Goal: Task Accomplishment & Management: Complete application form

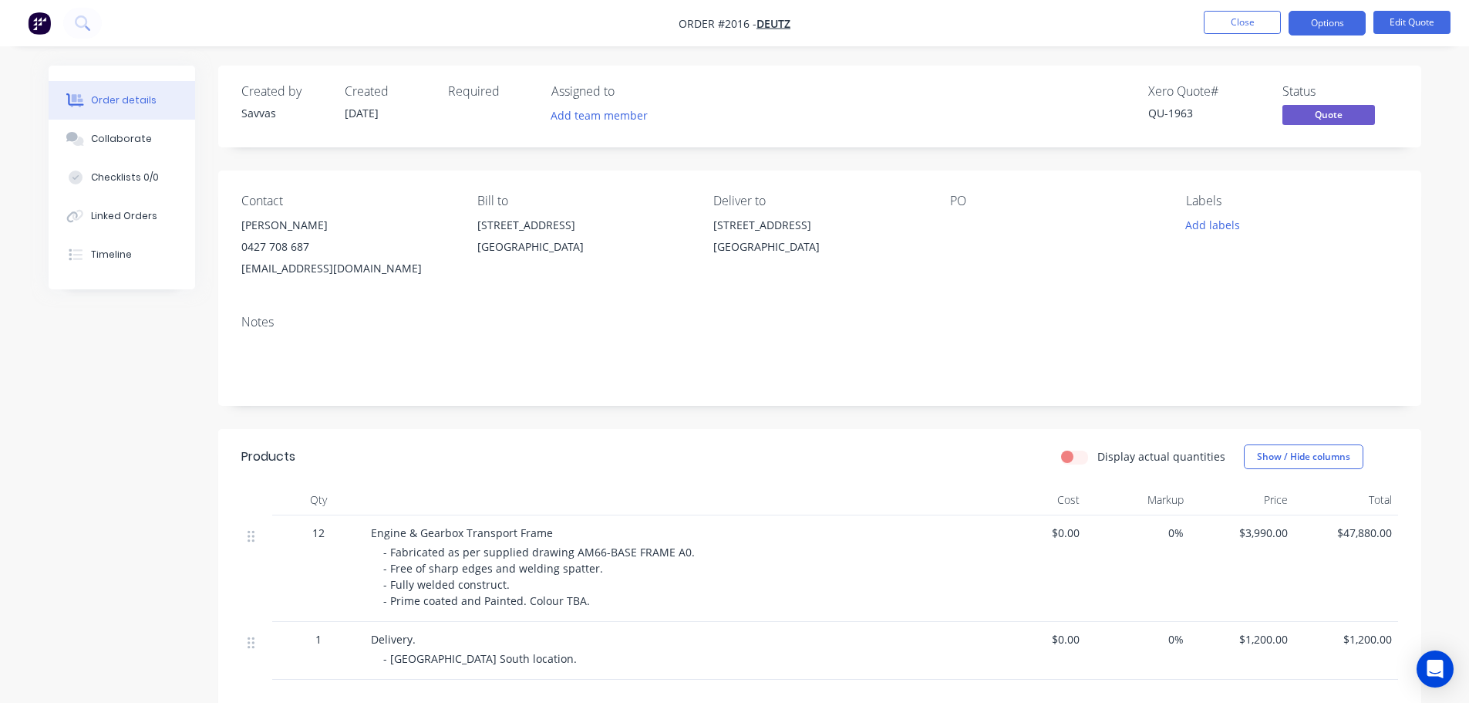
scroll to position [251, 0]
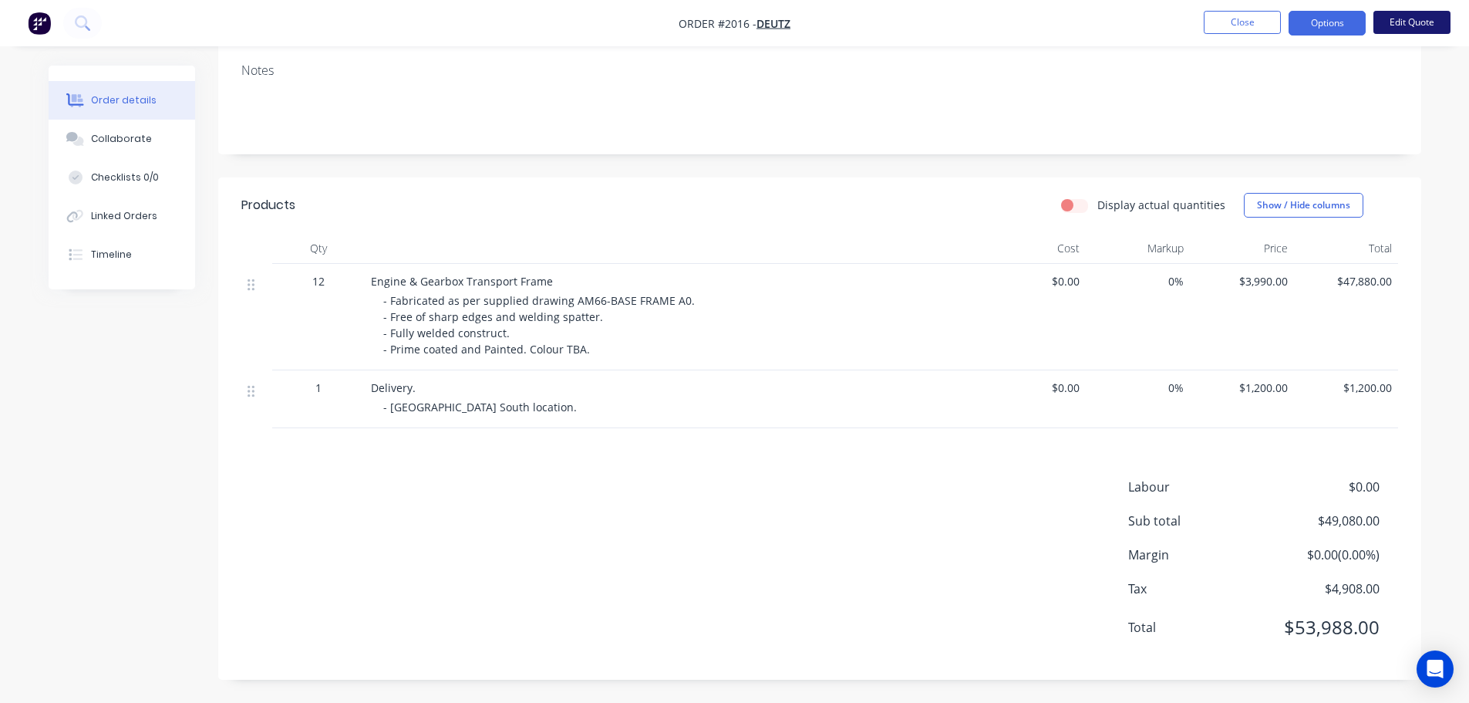
click at [1391, 19] on button "Edit Quote" at bounding box center [1412, 22] width 77 height 23
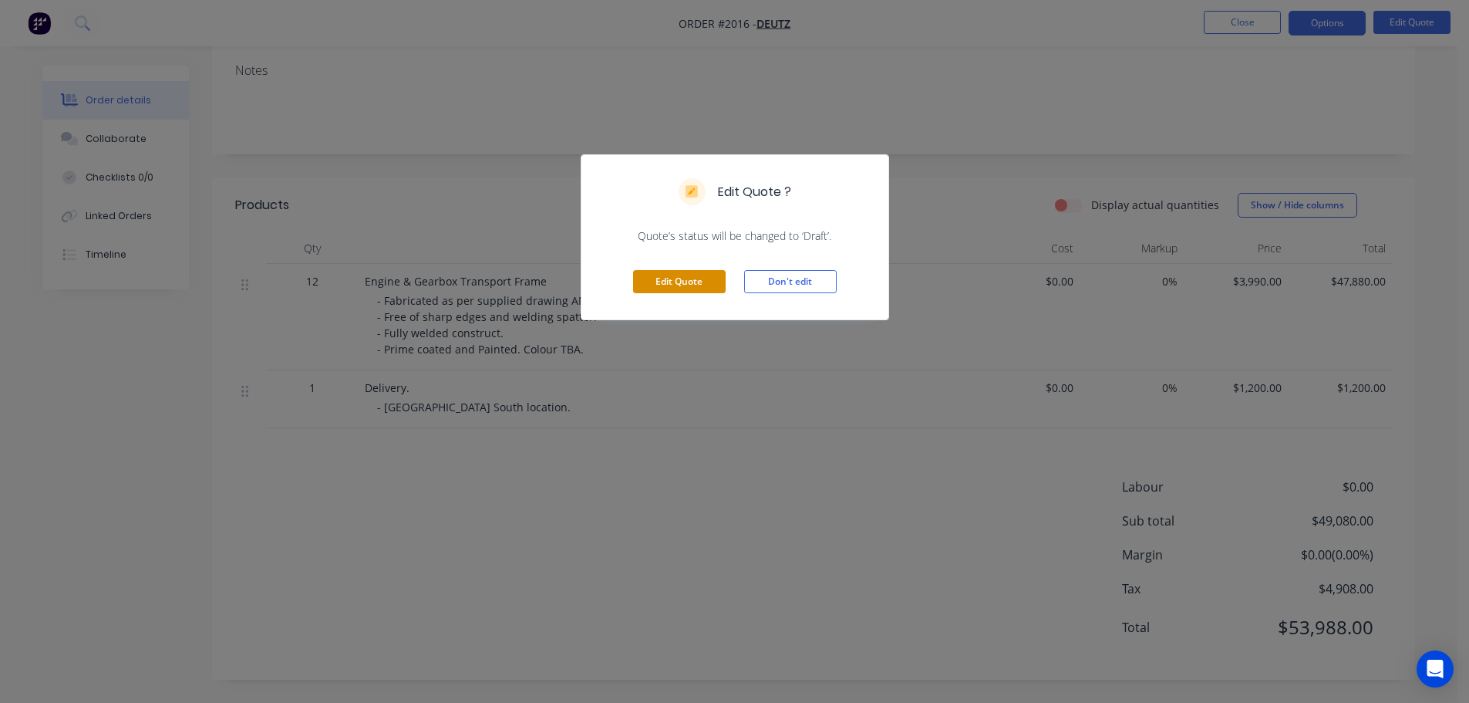
click at [698, 278] on button "Edit Quote" at bounding box center [679, 281] width 93 height 23
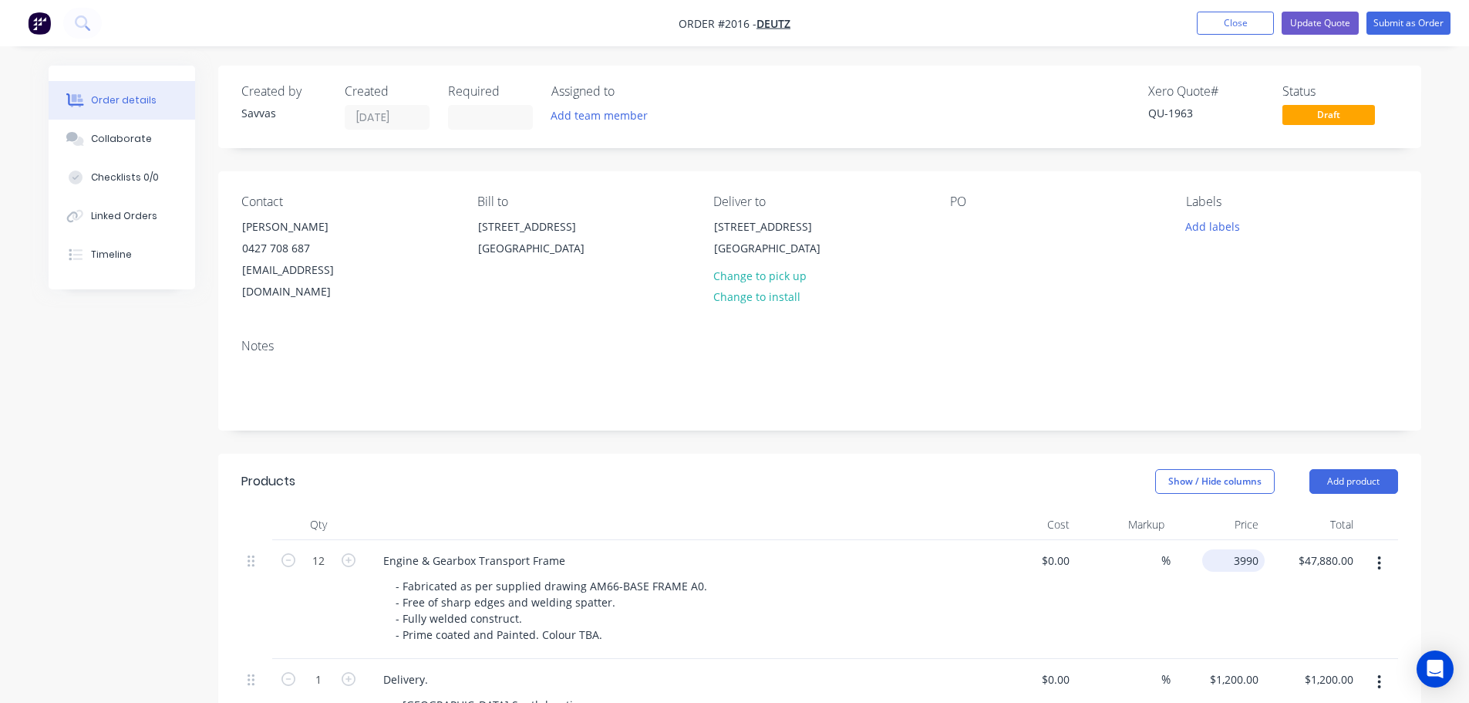
click at [1240, 549] on input "3990" at bounding box center [1237, 560] width 56 height 22
type input "$3,712.00"
type input "$44,544.00"
click at [1086, 454] on header "Products Show / Hide columns Add product" at bounding box center [819, 482] width 1203 height 56
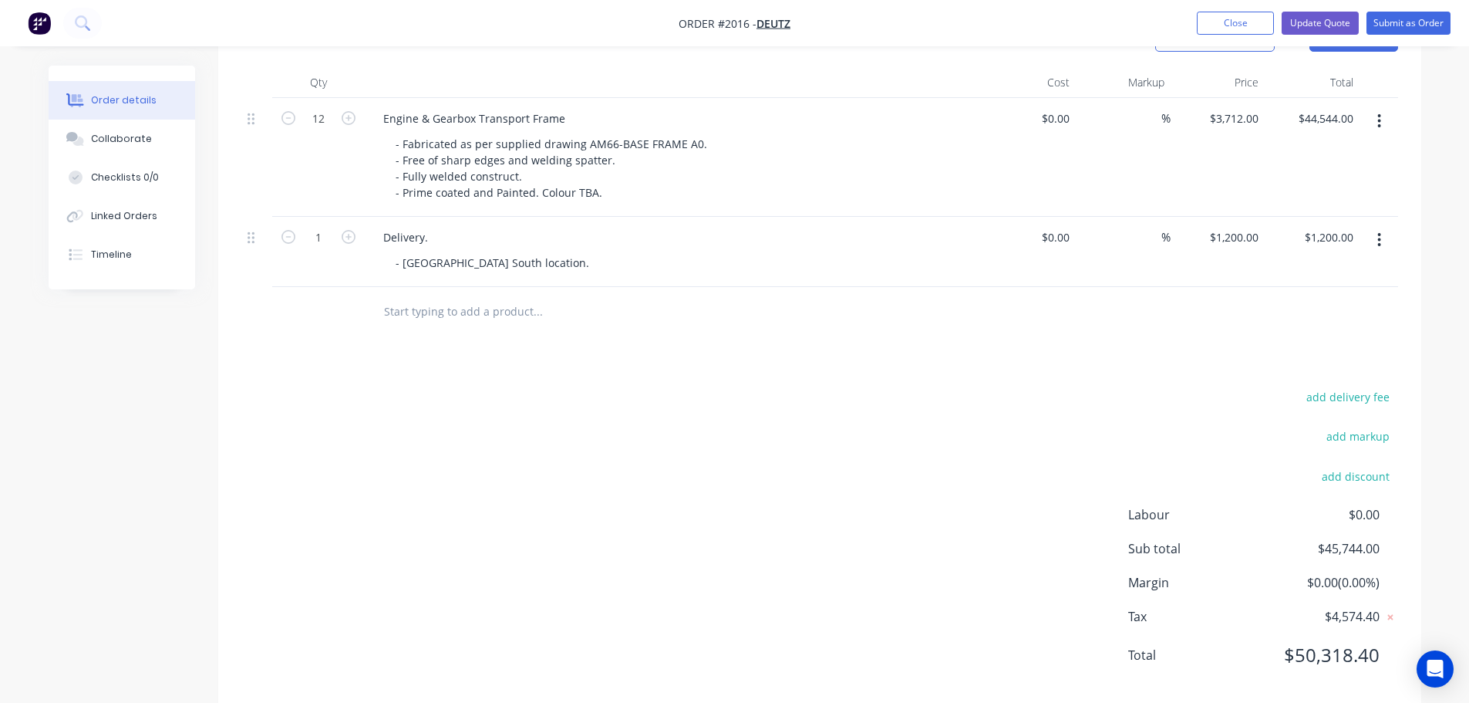
scroll to position [448, 0]
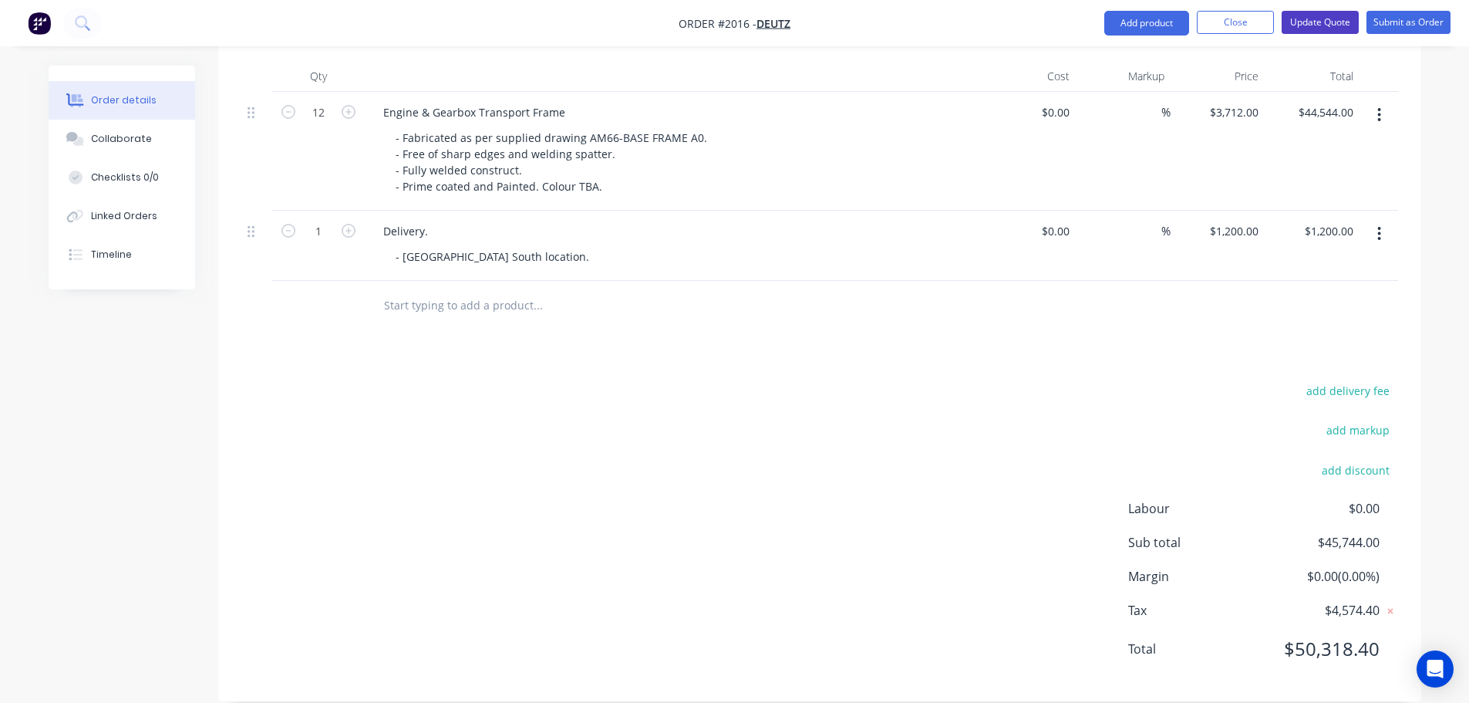
click at [1346, 29] on button "Update Quote" at bounding box center [1320, 22] width 77 height 23
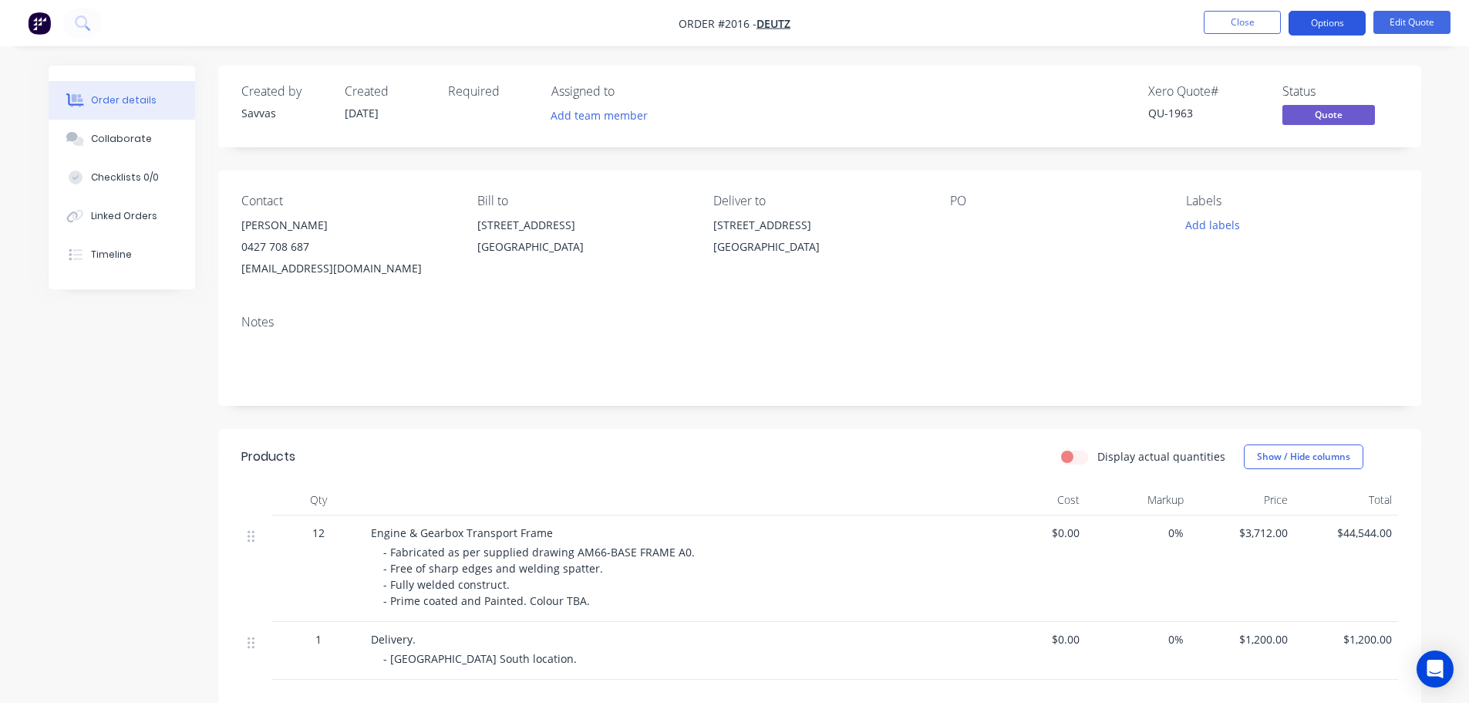
click at [1347, 28] on button "Options" at bounding box center [1327, 23] width 77 height 25
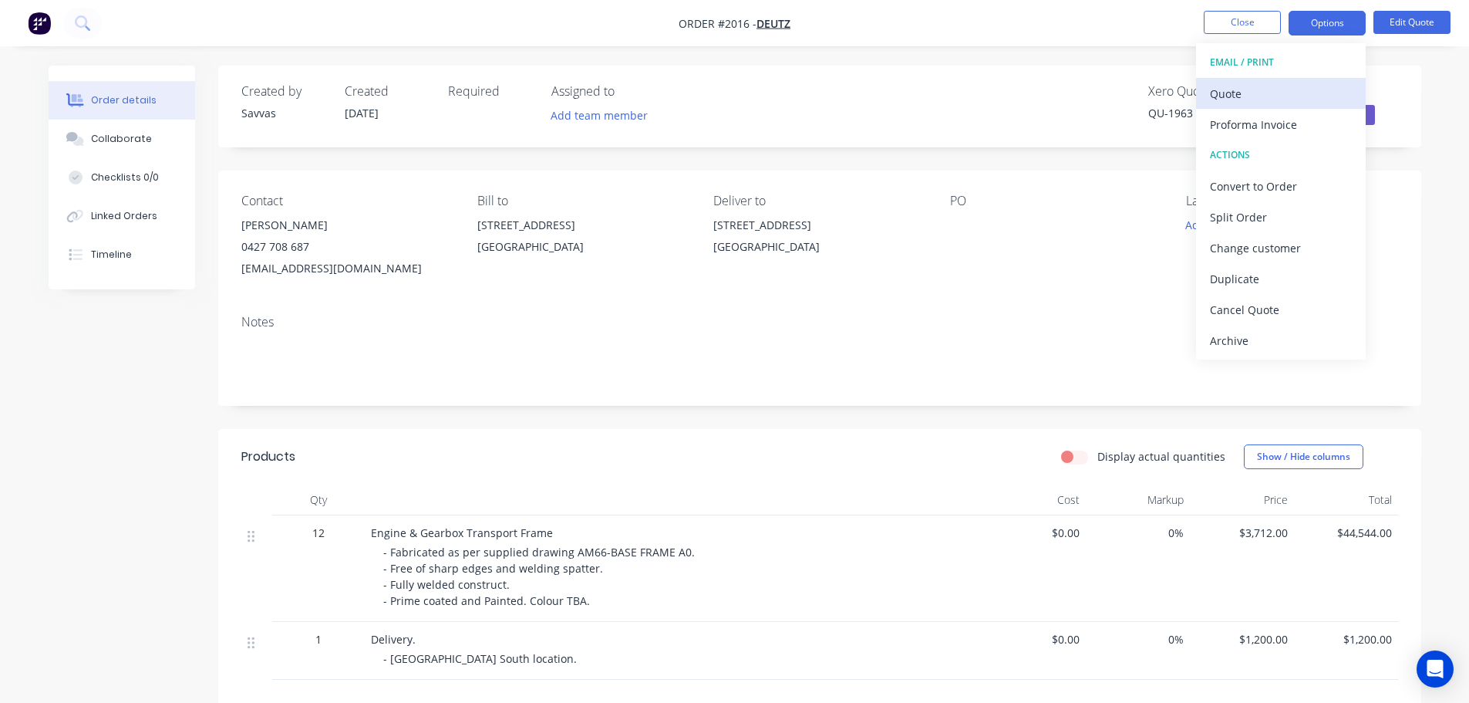
click at [1286, 83] on div "Quote" at bounding box center [1281, 94] width 142 height 22
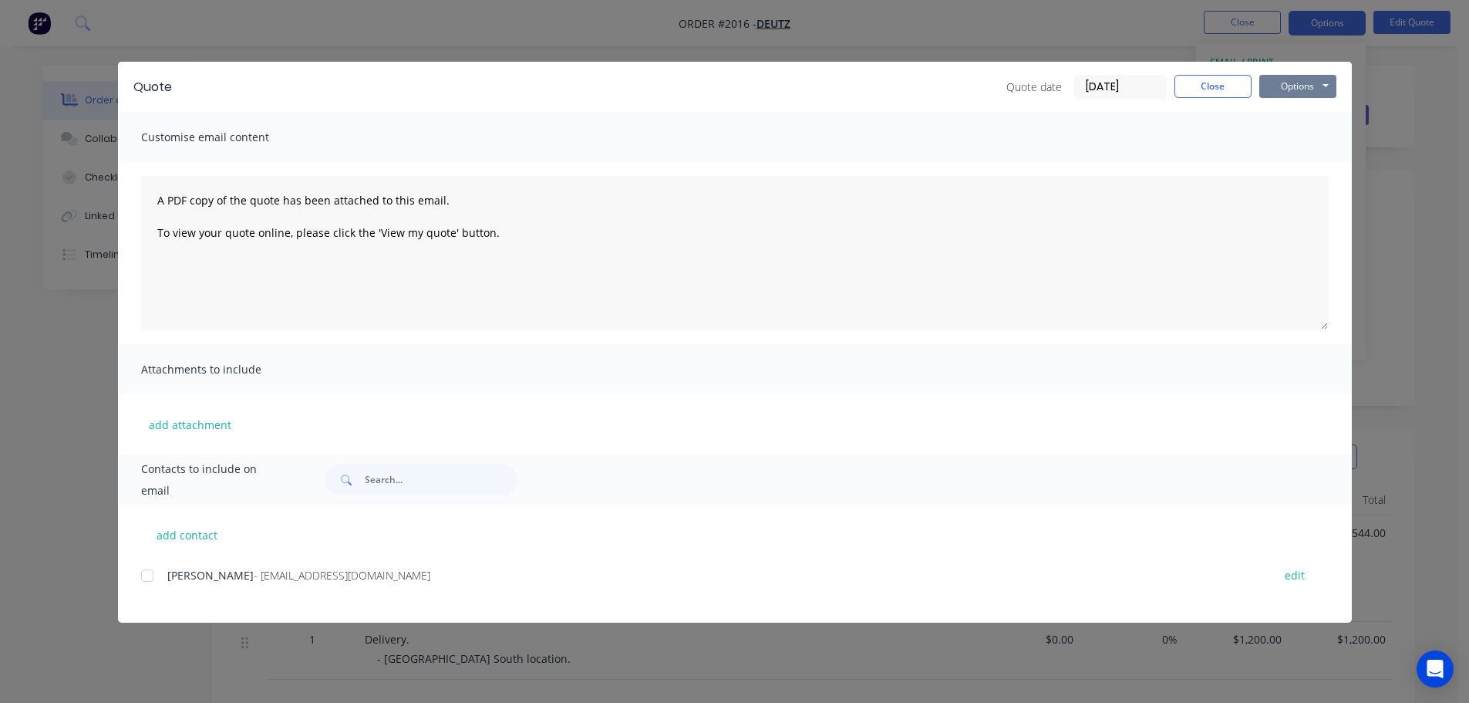
click at [1313, 89] on button "Options" at bounding box center [1298, 86] width 77 height 23
click at [1304, 132] on button "Print" at bounding box center [1309, 138] width 99 height 25
drag, startPoint x: 1192, startPoint y: 79, endPoint x: 1208, endPoint y: 48, distance: 35.2
click at [1194, 79] on button "Close" at bounding box center [1213, 86] width 77 height 23
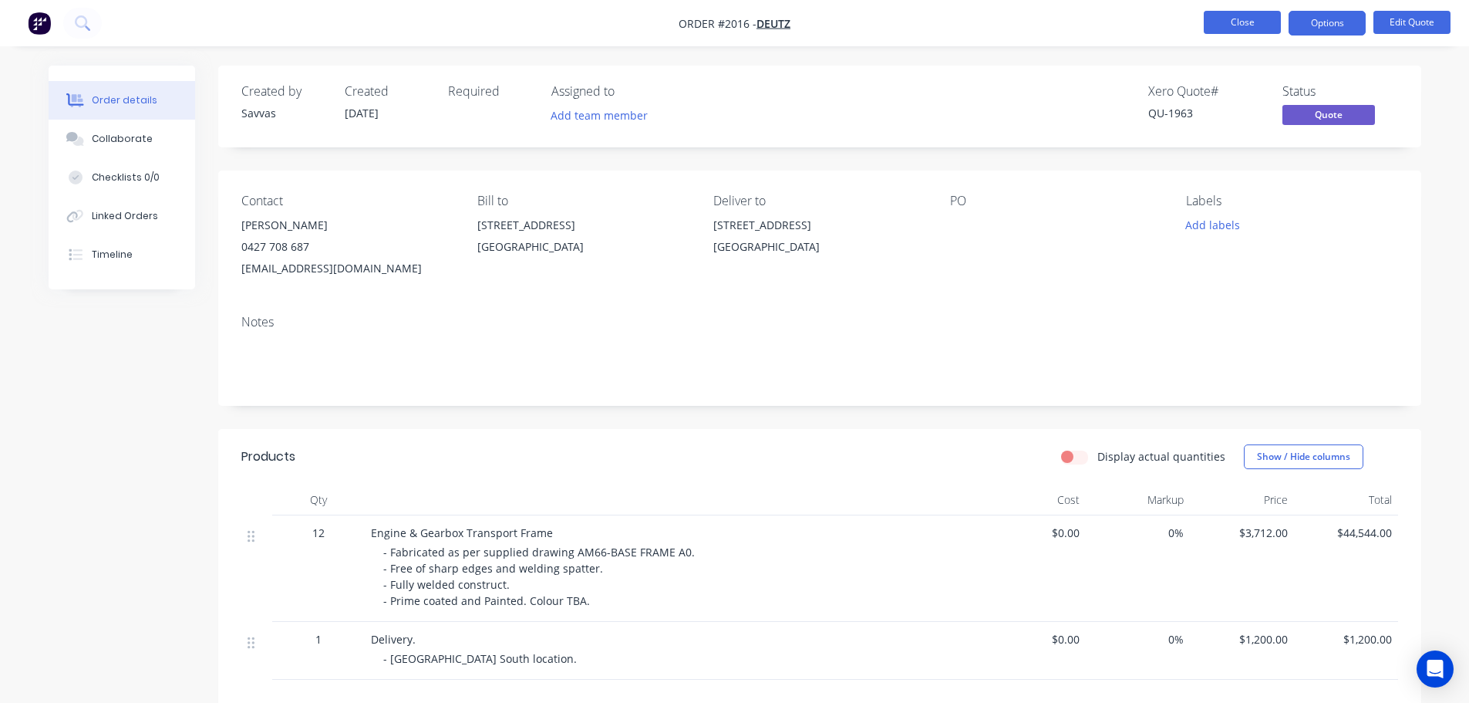
click at [1212, 31] on button "Close" at bounding box center [1242, 22] width 77 height 23
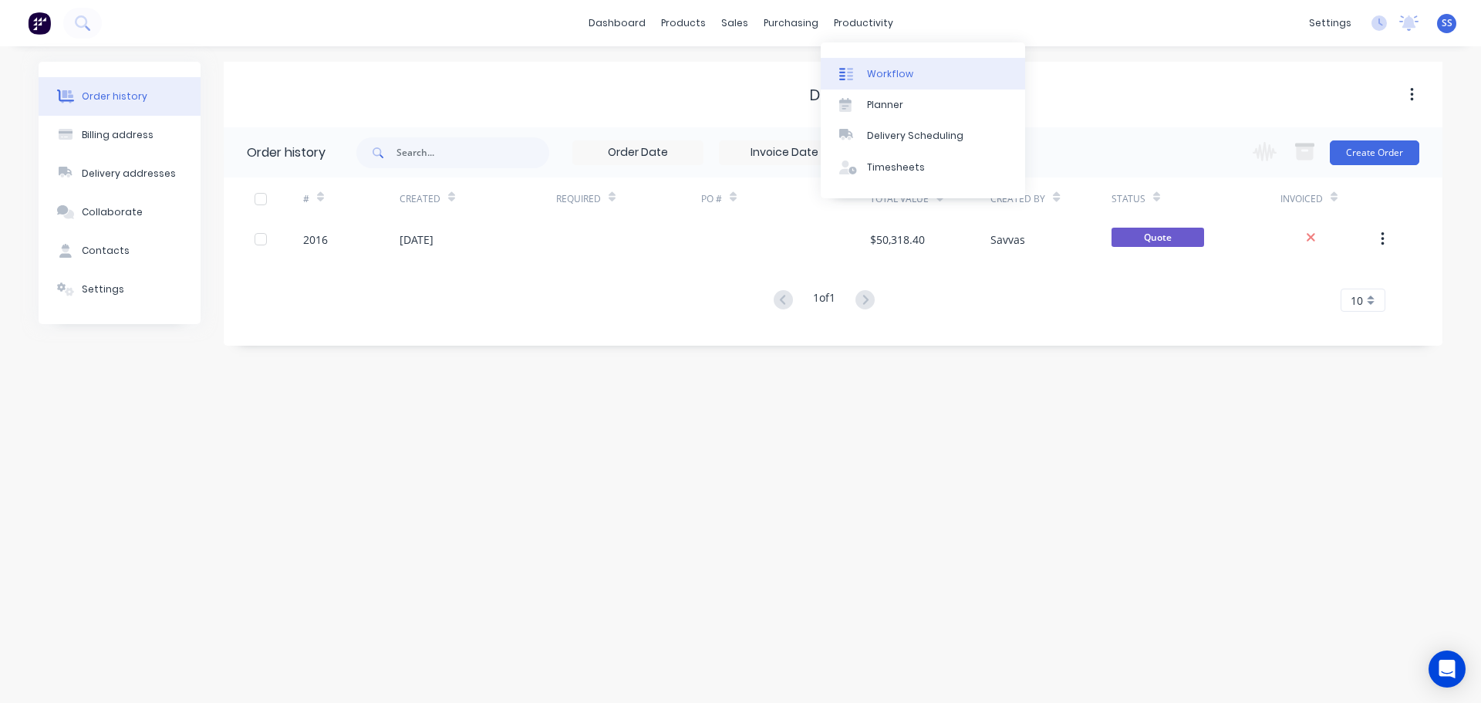
click at [865, 69] on link "Workflow" at bounding box center [923, 73] width 204 height 31
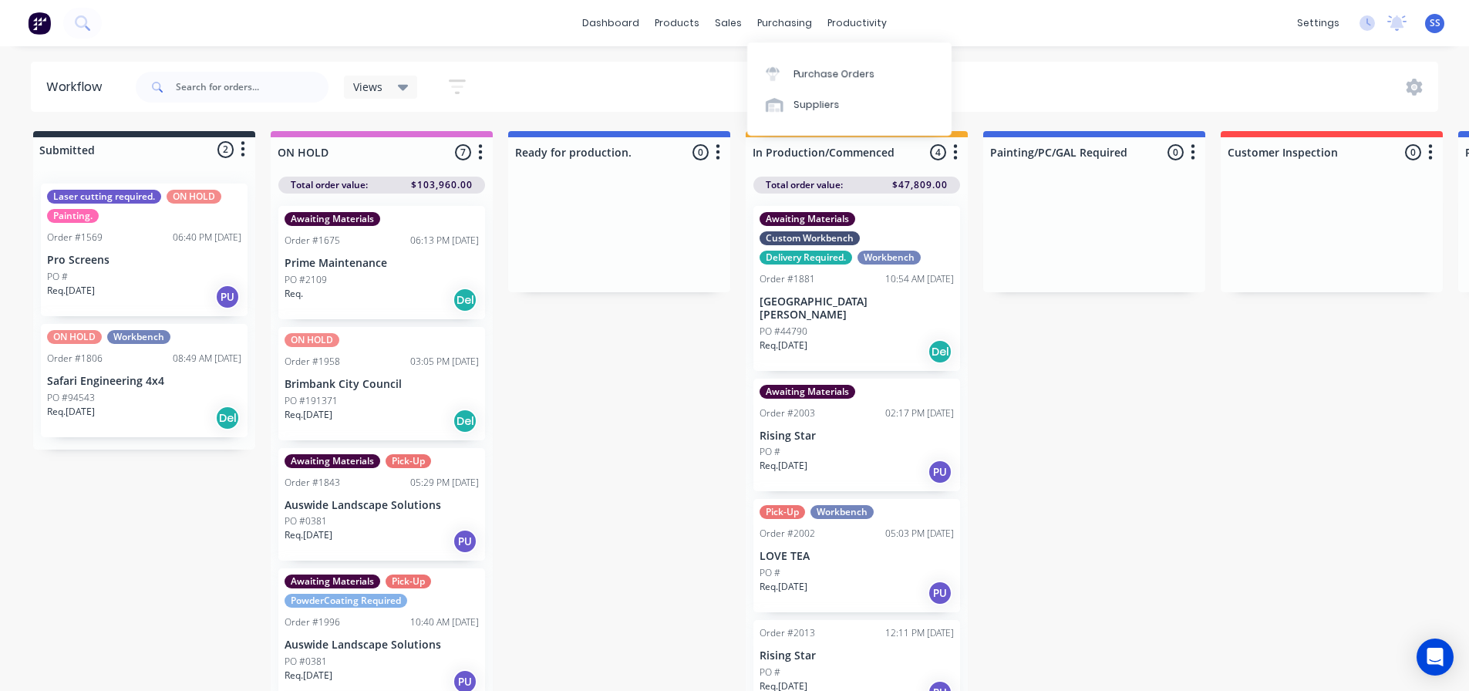
drag, startPoint x: 767, startPoint y: 69, endPoint x: 759, endPoint y: 44, distance: 26.1
click at [767, 69] on icon at bounding box center [773, 74] width 14 height 14
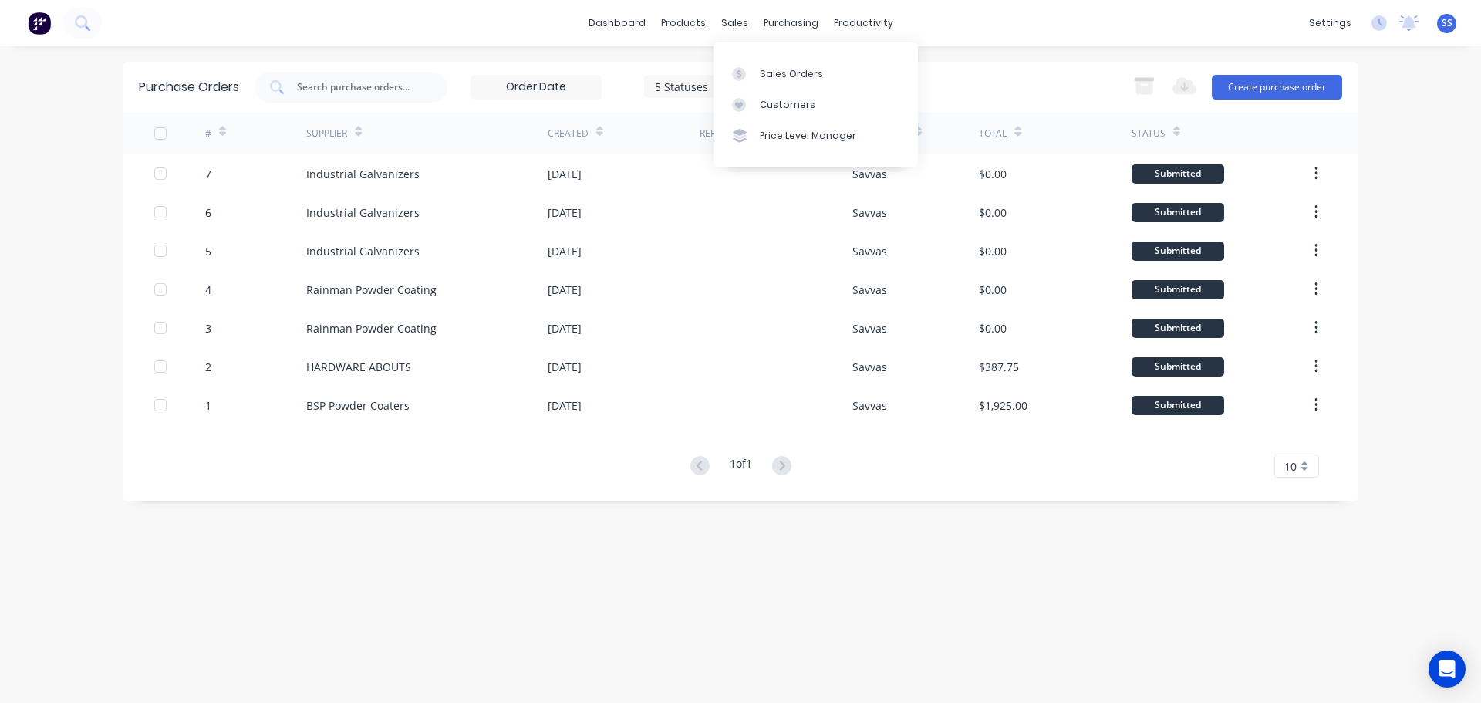
click at [755, 50] on div "Sales Orders Customers Price Level Manager" at bounding box center [815, 104] width 204 height 124
click at [755, 52] on div "Sales Orders Customers Price Level Manager" at bounding box center [815, 104] width 204 height 124
click at [756, 56] on div "Sales Orders Customers Price Level Manager" at bounding box center [815, 104] width 204 height 124
click at [764, 79] on div "Sales Orders" at bounding box center [791, 74] width 63 height 14
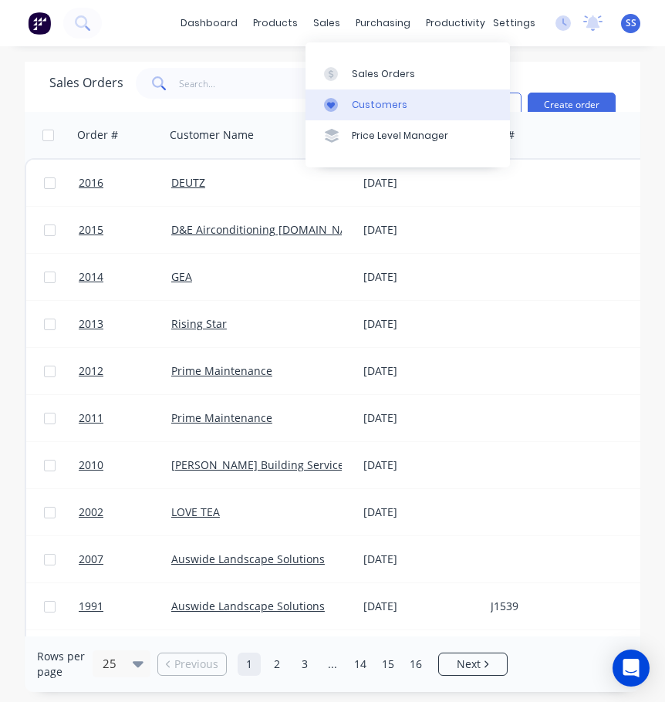
click at [348, 93] on link "Customers" at bounding box center [407, 104] width 204 height 31
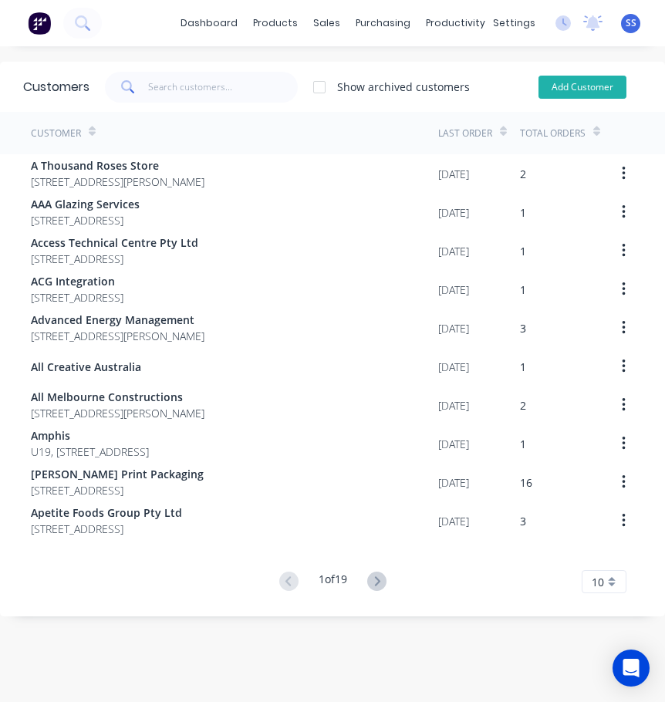
click at [570, 89] on button "Add Customer" at bounding box center [582, 87] width 88 height 23
select select "AU"
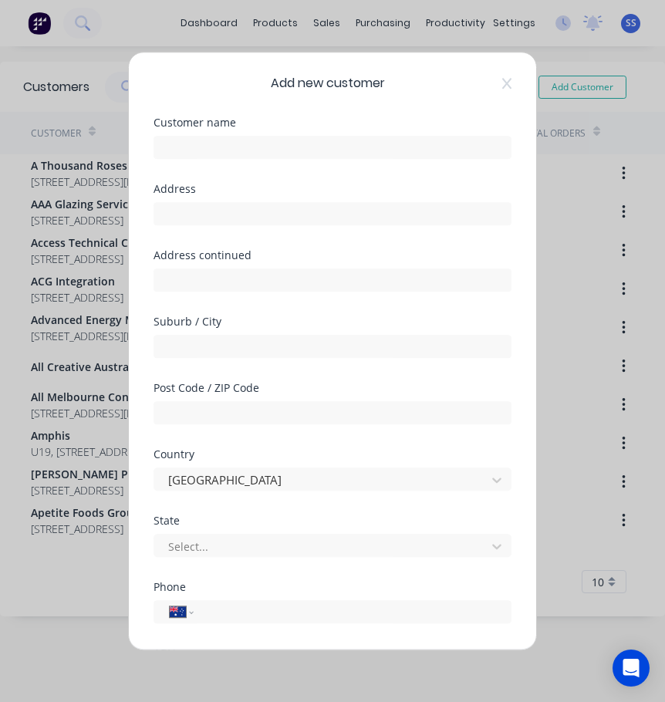
click at [304, 160] on div "Customer name" at bounding box center [332, 150] width 358 height 66
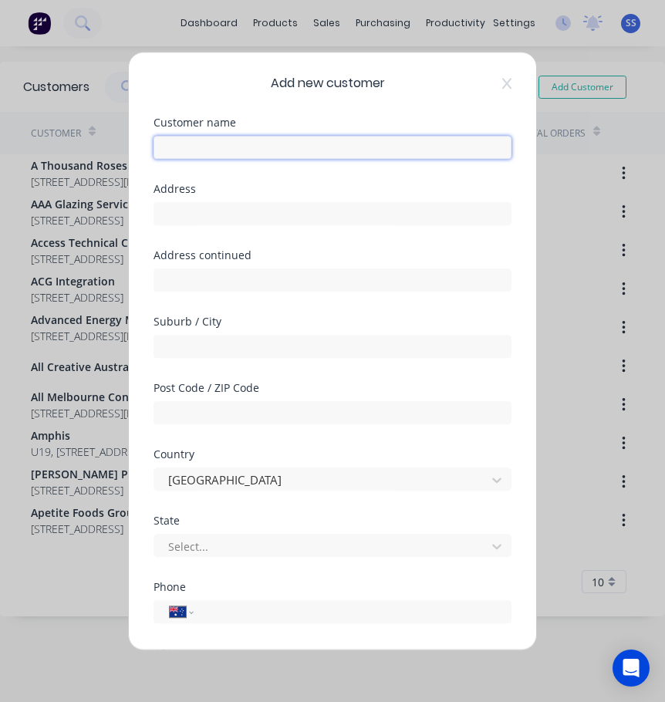
click at [302, 149] on input "text" at bounding box center [332, 147] width 358 height 23
type input "DM Composites"
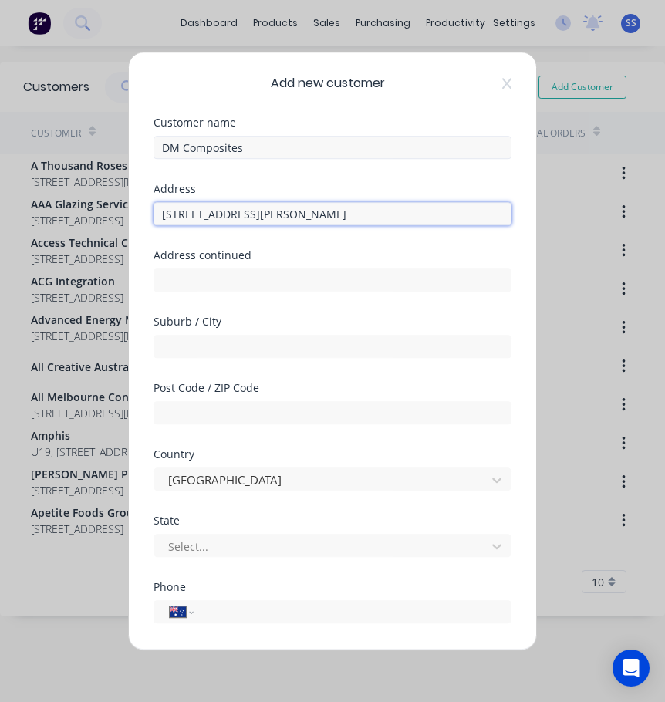
type input "[STREET_ADDRESS][PERSON_NAME]"
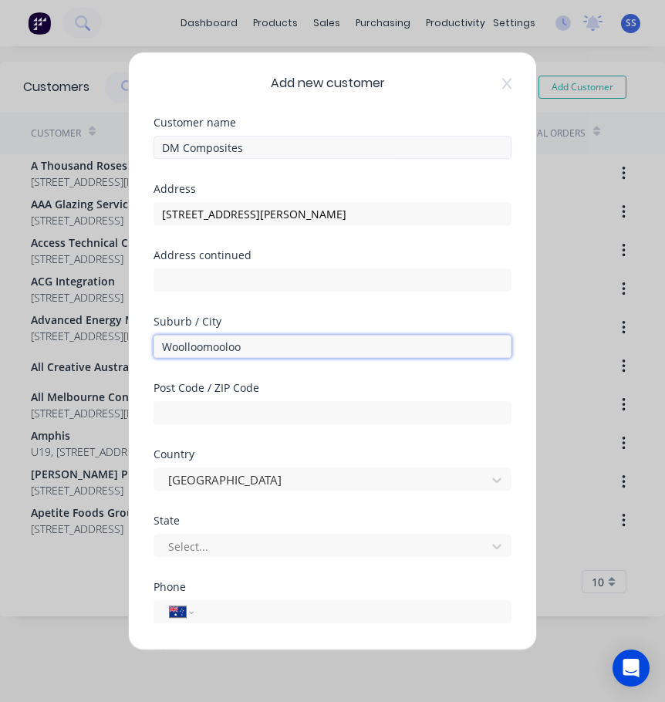
type input "Woolloomooloo"
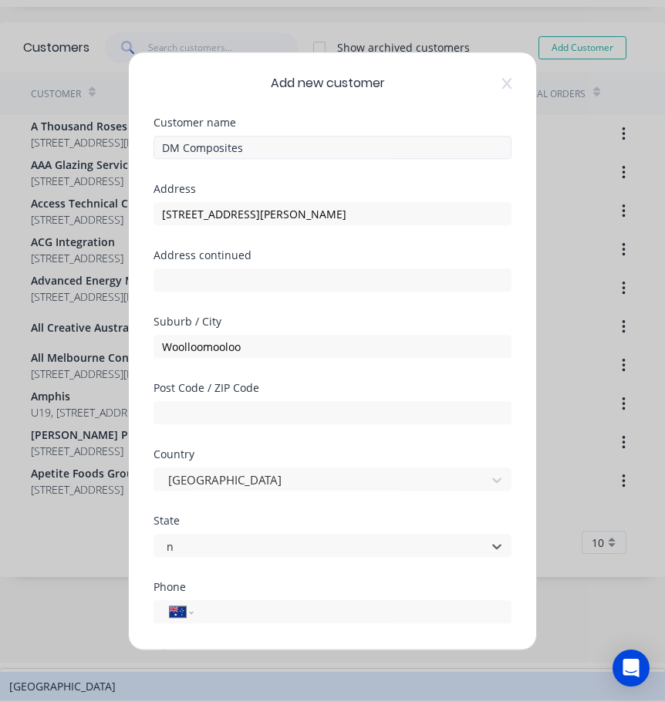
scroll to position [45, 0]
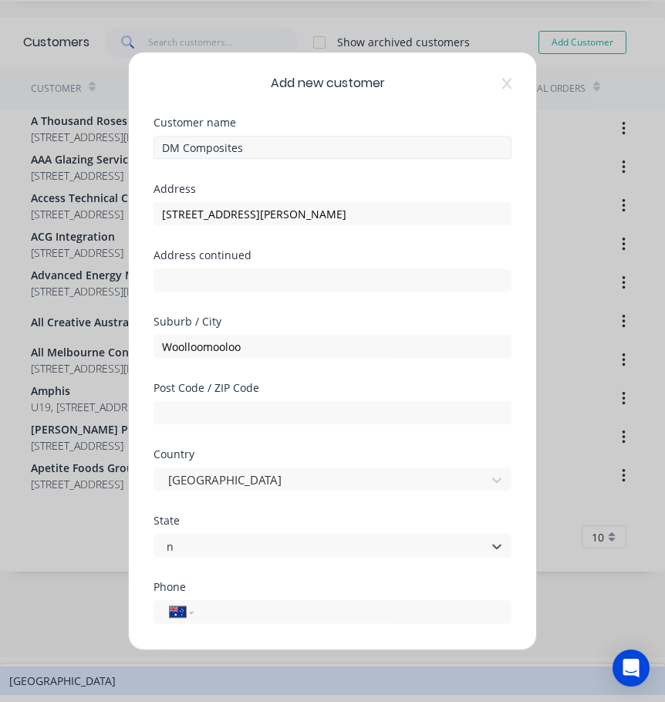
type input "ns"
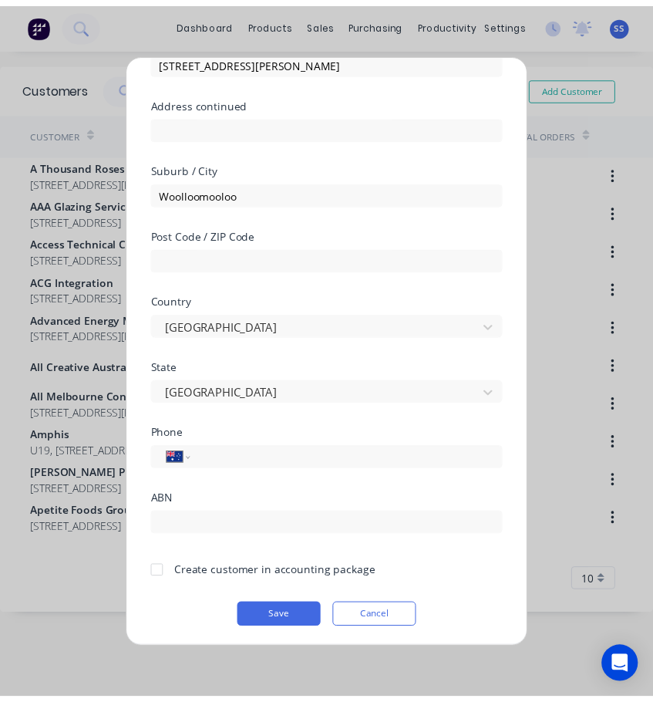
scroll to position [154, 0]
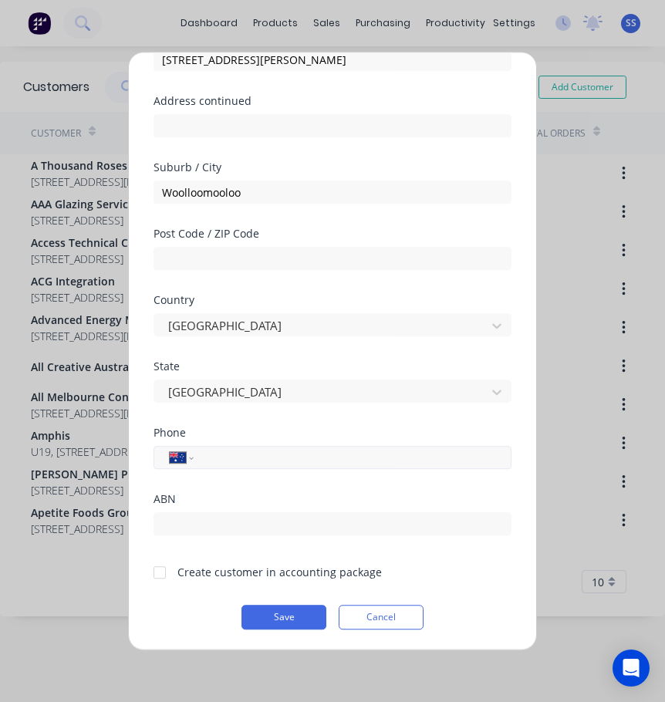
click at [242, 463] on input "tel" at bounding box center [349, 458] width 291 height 18
type input "1300 595 158"
click at [160, 570] on div at bounding box center [159, 572] width 31 height 31
click at [251, 619] on button "Save" at bounding box center [283, 617] width 85 height 25
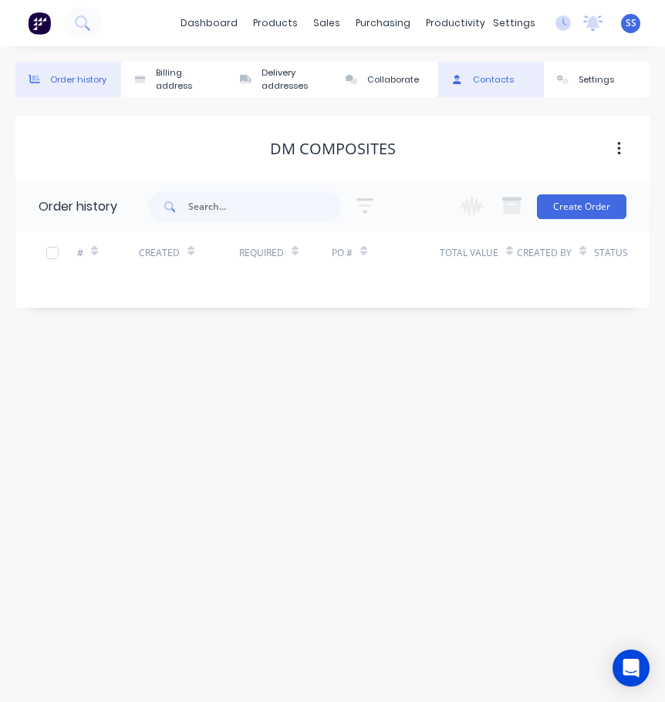
click at [450, 84] on div at bounding box center [457, 79] width 23 height 9
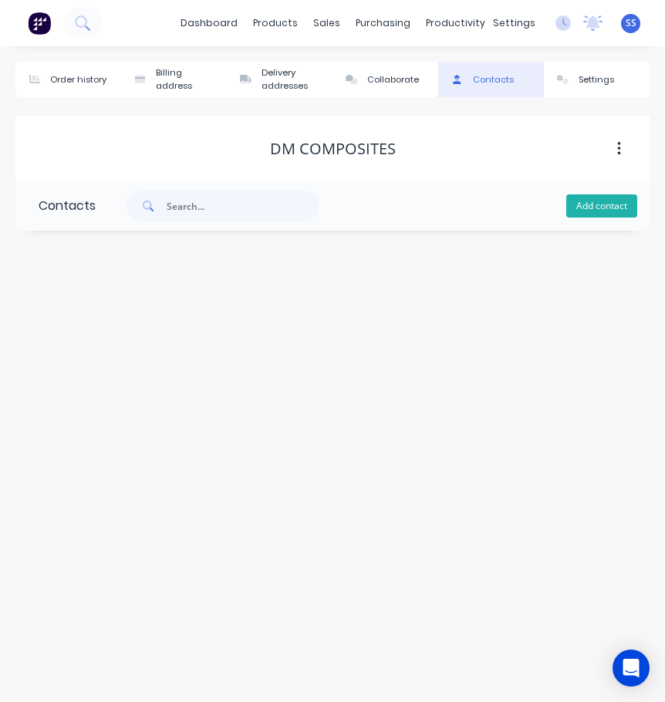
click at [586, 209] on button "Add contact" at bounding box center [601, 205] width 71 height 23
select select "AU"
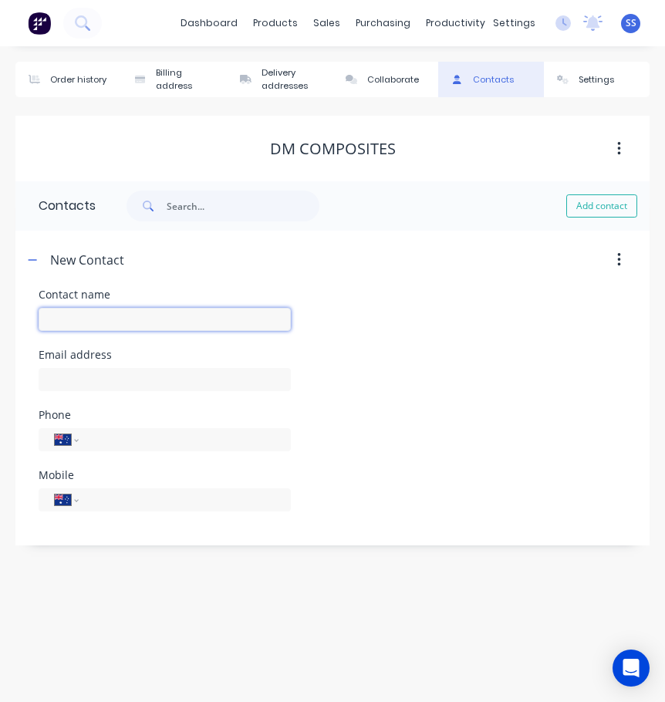
click at [115, 325] on input "text" at bounding box center [165, 319] width 252 height 23
type input "[PERSON_NAME]"
select select "AU"
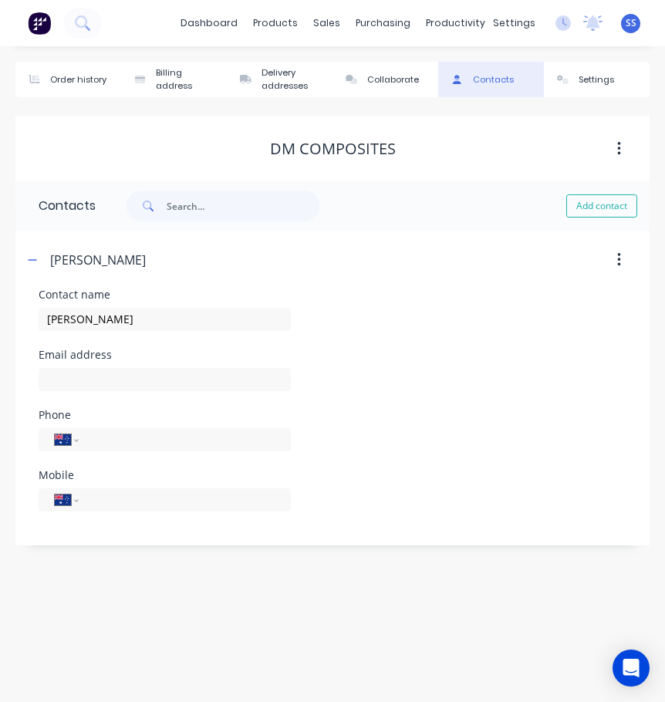
click at [201, 393] on div at bounding box center [165, 387] width 252 height 46
click at [197, 388] on input "text" at bounding box center [165, 379] width 252 height 23
paste input "[PERSON_NAME][EMAIL_ADDRESS][DOMAIN_NAME]"
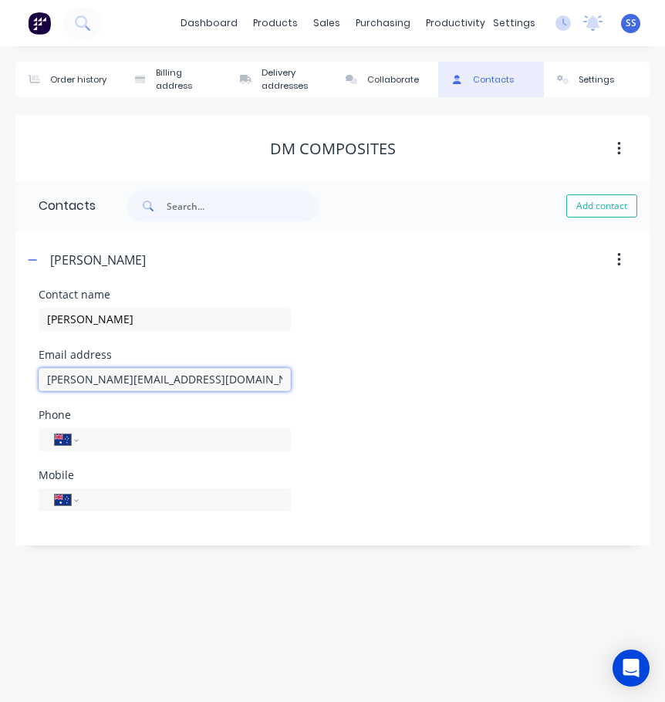
type input "[PERSON_NAME][EMAIL_ADDRESS][DOMAIN_NAME]"
click at [413, 427] on div "Phone International [GEOGRAPHIC_DATA] [GEOGRAPHIC_DATA] [GEOGRAPHIC_DATA] [GEOG…" at bounding box center [333, 440] width 588 height 60
click at [137, 502] on input "tel" at bounding box center [181, 500] width 185 height 18
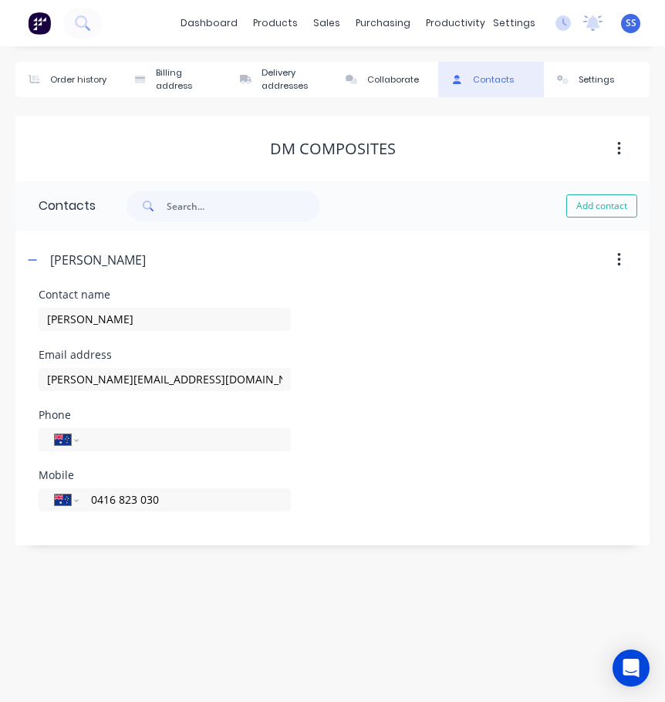
type input "0416 823 030"
click at [338, 566] on div "Order history Billing address Delivery addresses Collaborate Contacts Settings …" at bounding box center [332, 374] width 665 height 656
click at [57, 75] on div "Order history" at bounding box center [78, 79] width 56 height 13
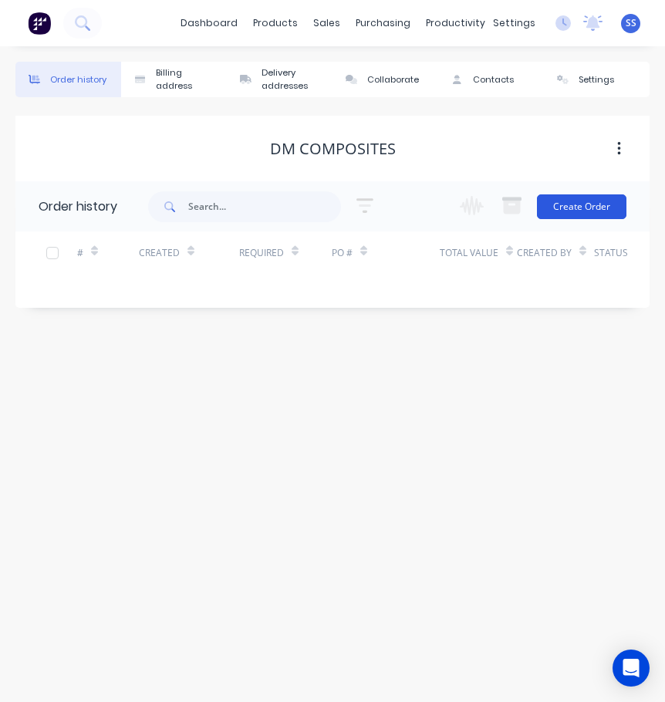
click at [561, 208] on button "Create Order" at bounding box center [581, 206] width 89 height 25
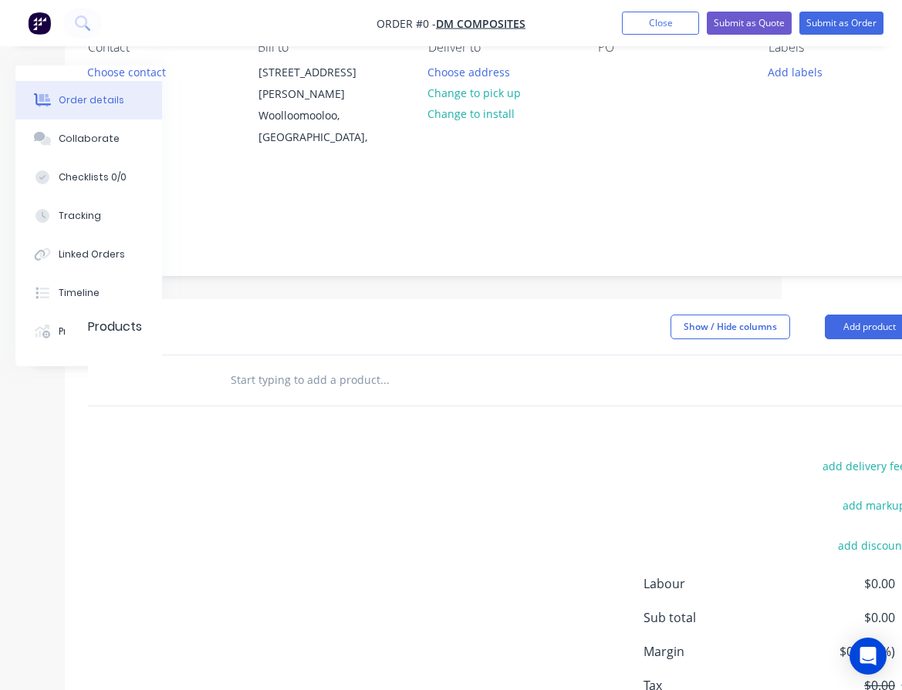
scroll to position [154, 170]
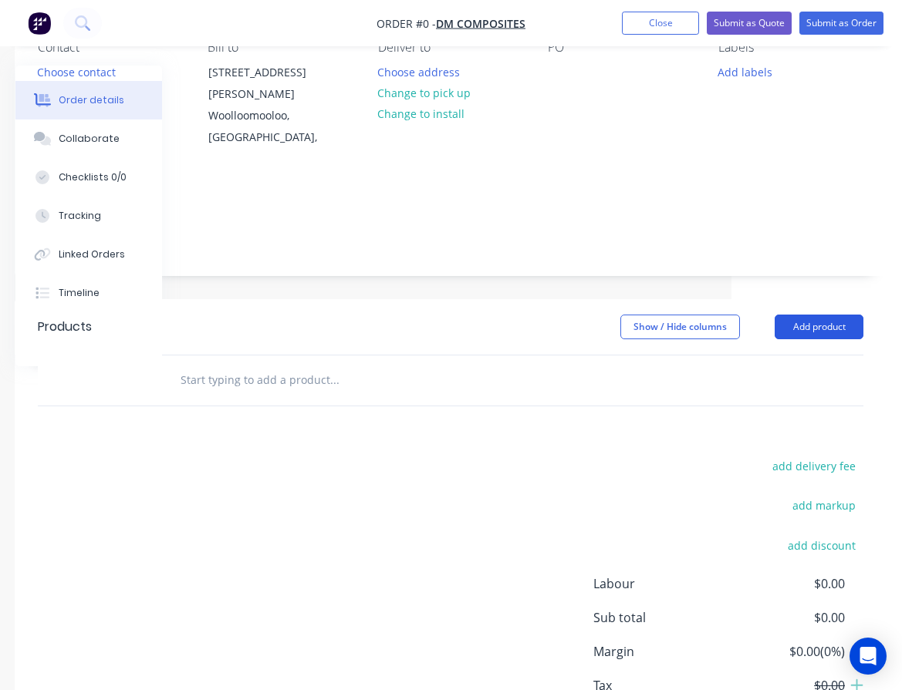
click at [825, 315] on button "Add product" at bounding box center [818, 327] width 89 height 25
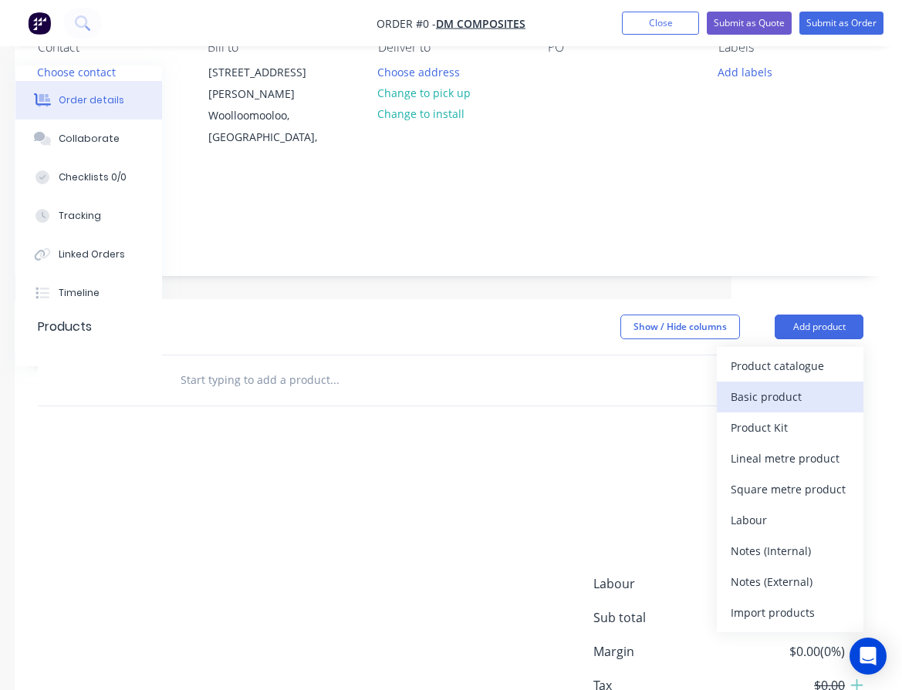
click at [824, 382] on button "Basic product" at bounding box center [790, 397] width 147 height 31
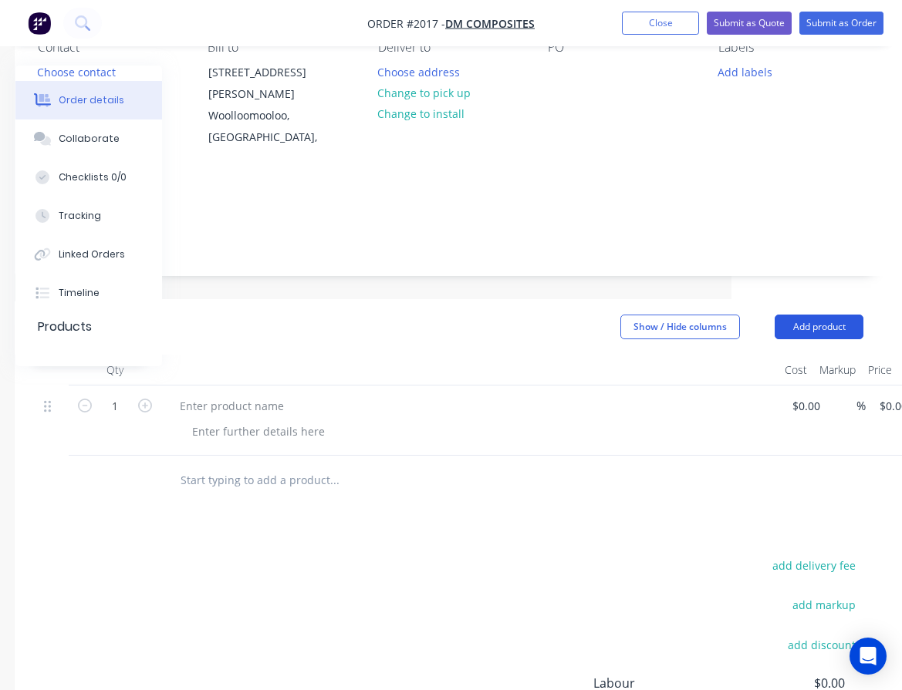
click at [832, 315] on button "Add product" at bounding box center [818, 327] width 89 height 25
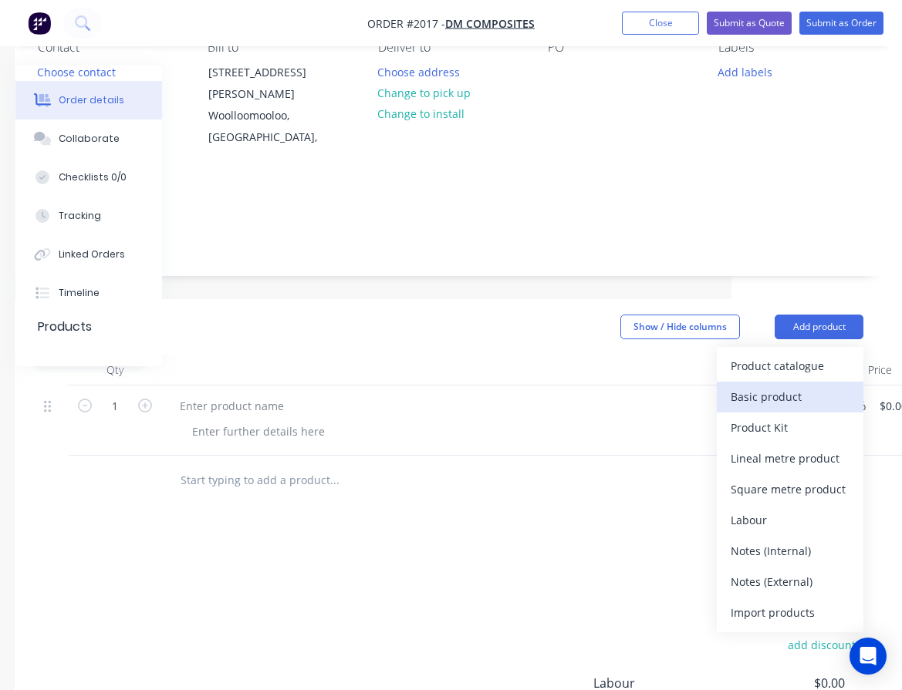
click at [826, 386] on div "Basic product" at bounding box center [789, 397] width 119 height 22
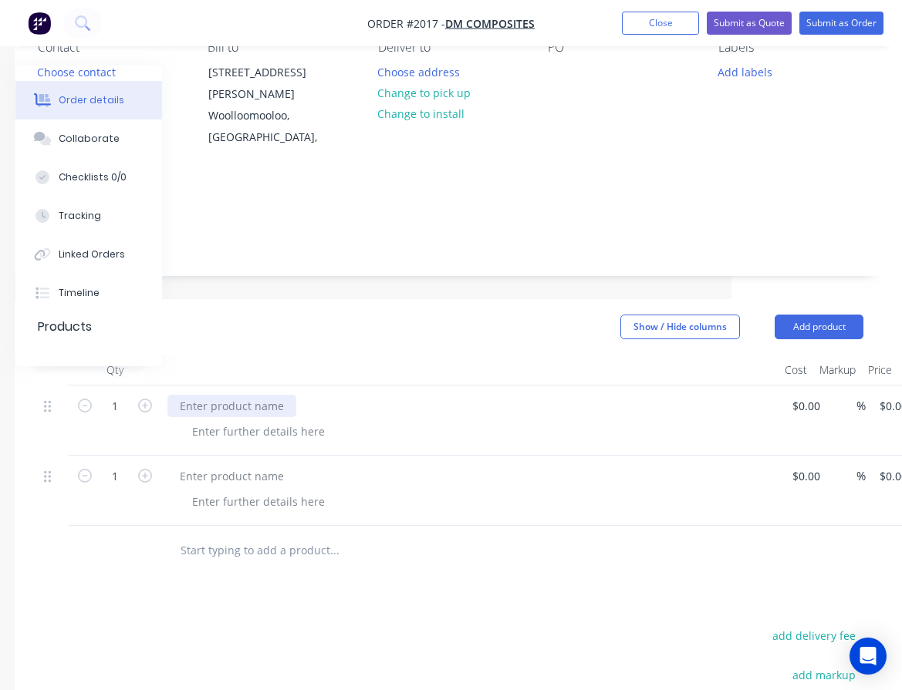
click at [255, 395] on div at bounding box center [231, 406] width 129 height 22
click at [253, 396] on div "SP1." at bounding box center [469, 421] width 617 height 70
click at [251, 420] on div at bounding box center [258, 431] width 157 height 22
type input "$0.00"
click at [279, 420] on div "- 316 Angle Bar." at bounding box center [233, 431] width 106 height 22
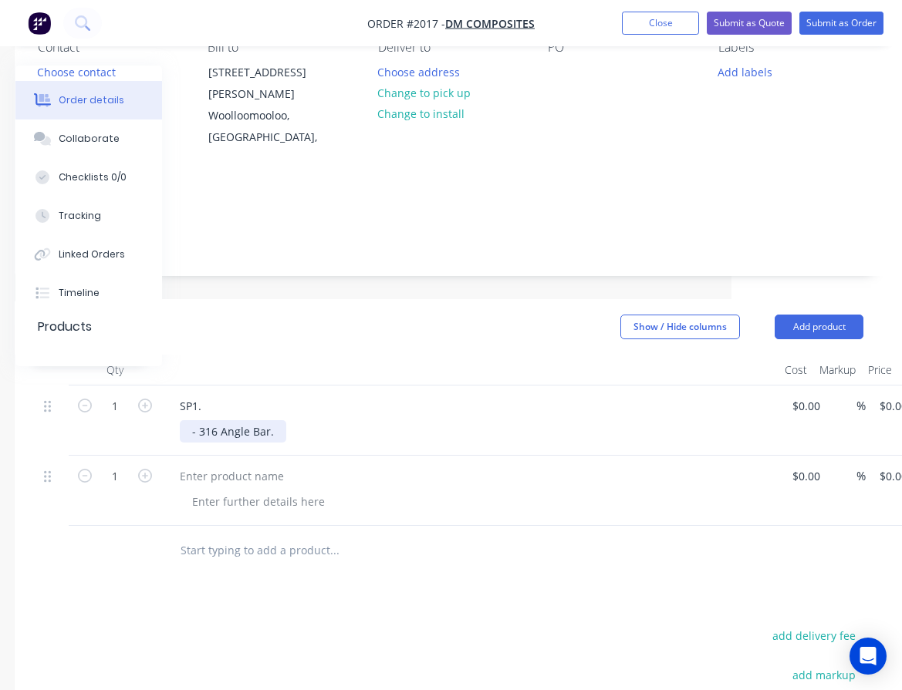
click at [279, 420] on div "- 316 Angle Bar." at bounding box center [233, 431] width 106 height 22
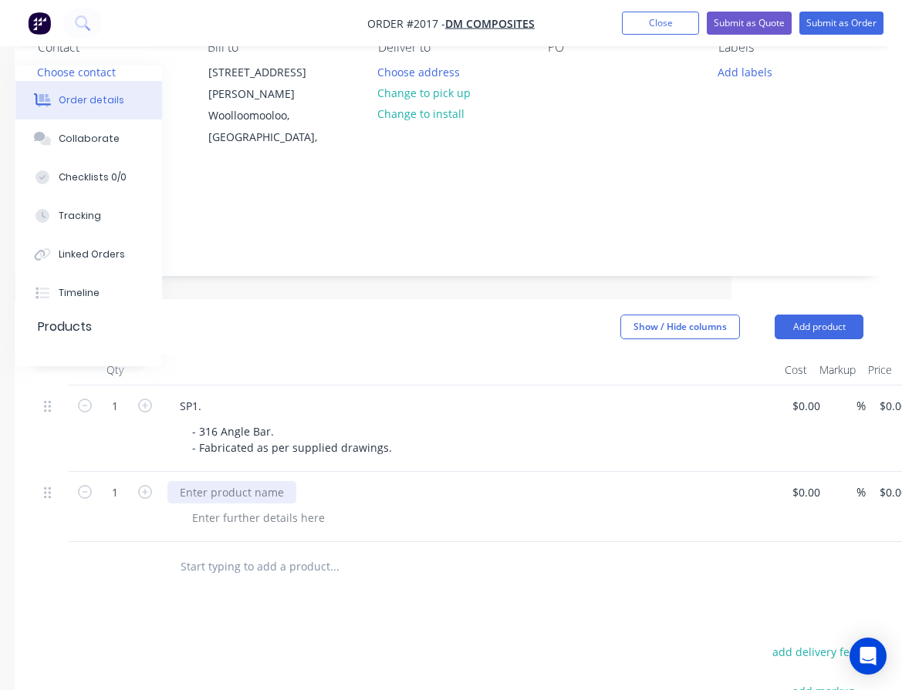
click at [281, 481] on div at bounding box center [231, 492] width 129 height 22
click at [278, 507] on div at bounding box center [258, 518] width 157 height 22
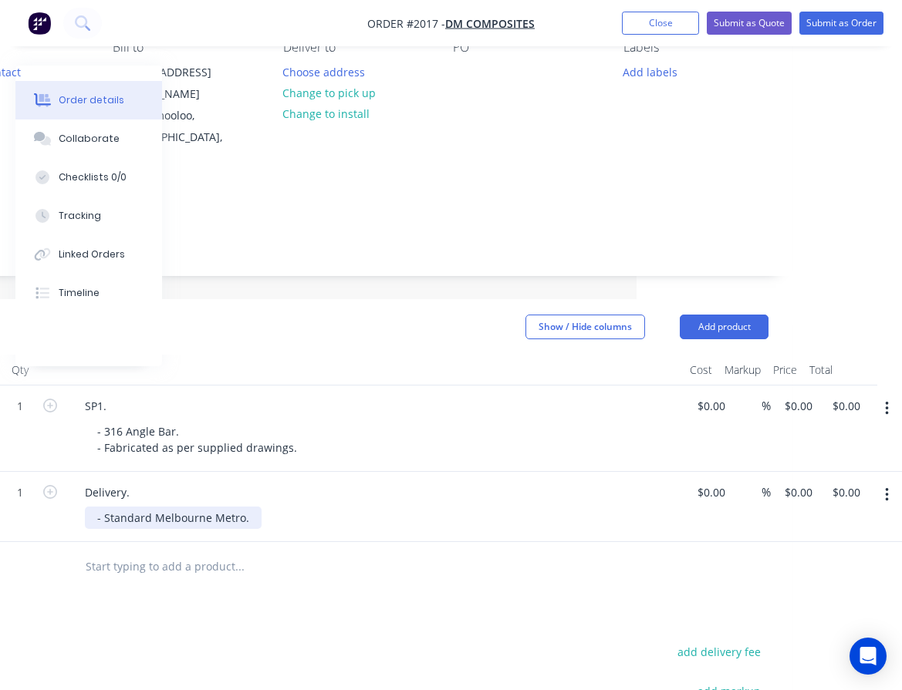
scroll to position [154, 268]
click at [765, 472] on div "1 Delivery. - Standard Melbourne Metro. $0.00 $0.00 % 0 $0.00 $0.00 $0.00" at bounding box center [352, 507] width 825 height 70
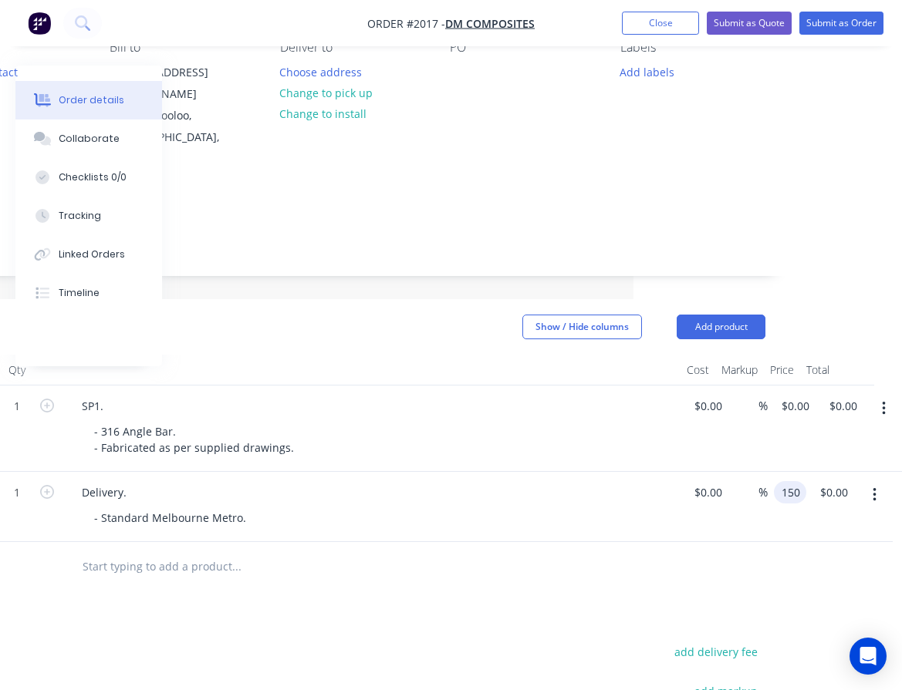
type input "$150.00"
click at [632, 570] on div at bounding box center [352, 567] width 825 height 50
click at [765, 386] on div "1 SP1. - 316 Angle Bar. - Fabricated as per supplied drawings. $0.00 $0.00 % 0 …" at bounding box center [352, 429] width 825 height 86
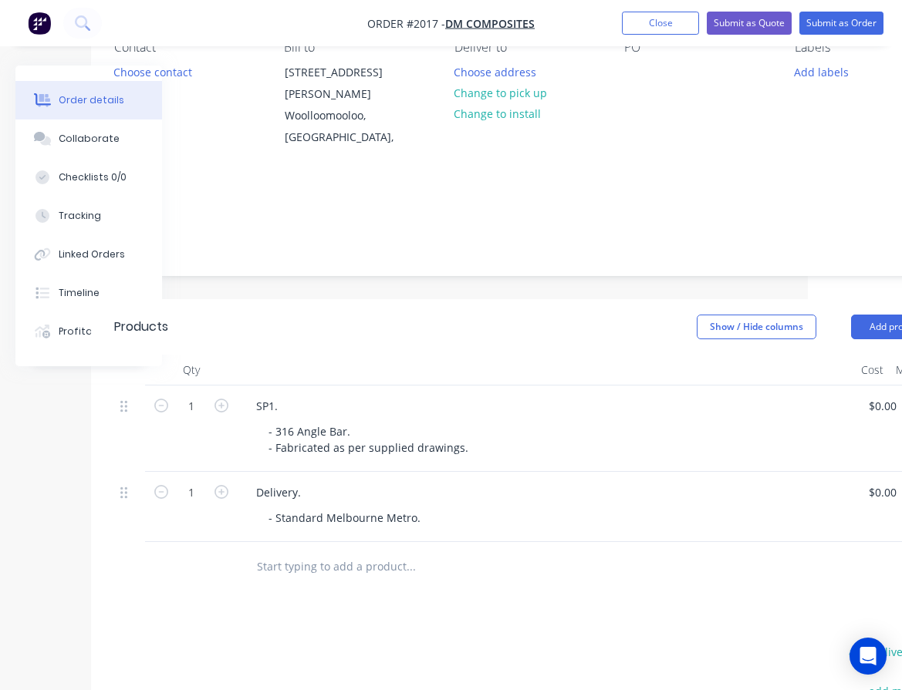
scroll to position [154, 79]
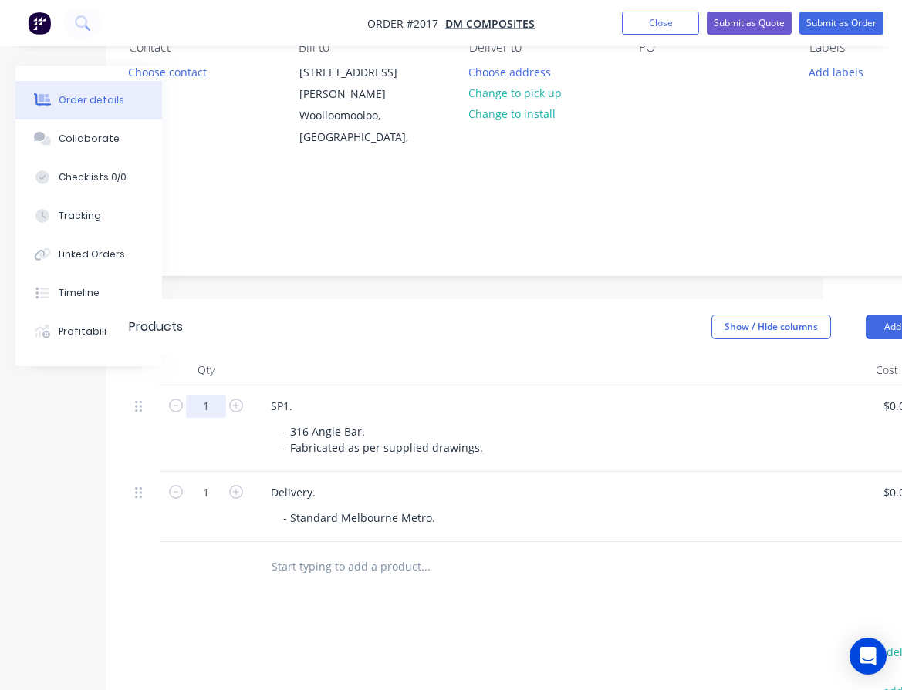
type input "$41.00"
click at [222, 395] on input "1" at bounding box center [206, 406] width 40 height 23
type input "100"
type input "$4,100.00"
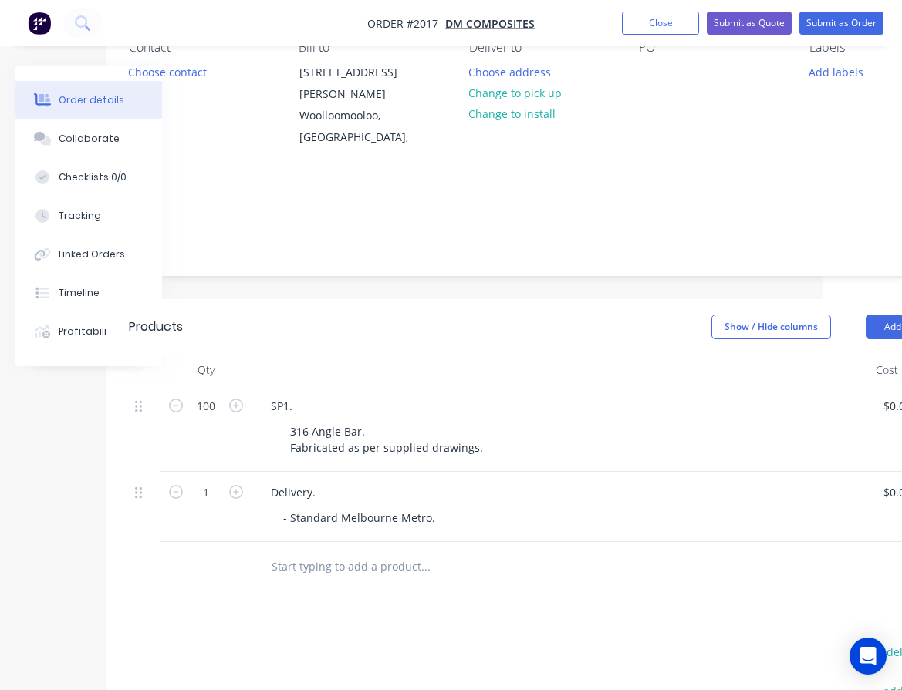
click at [527, 79] on button "Choose address" at bounding box center [509, 71] width 99 height 21
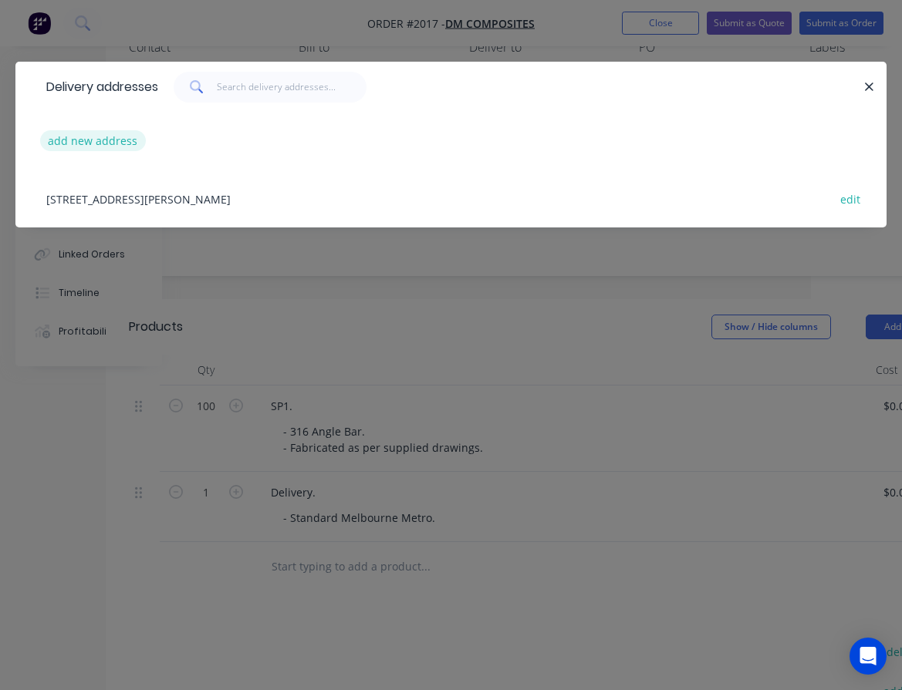
click at [74, 131] on button "add new address" at bounding box center [93, 140] width 106 height 21
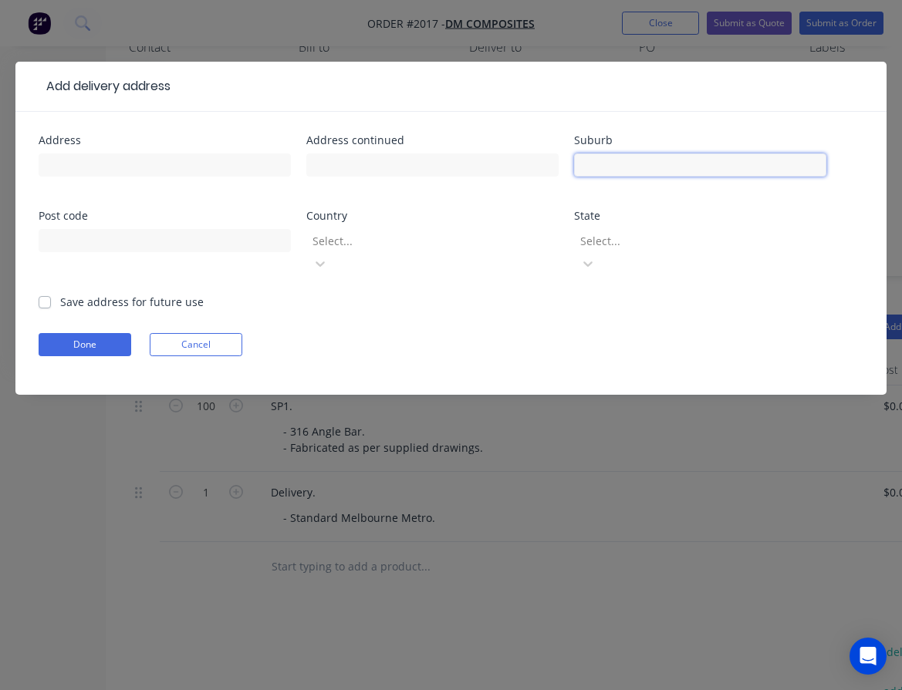
click at [632, 164] on input "text" at bounding box center [700, 164] width 252 height 23
type input "[PERSON_NAME] Waverley"
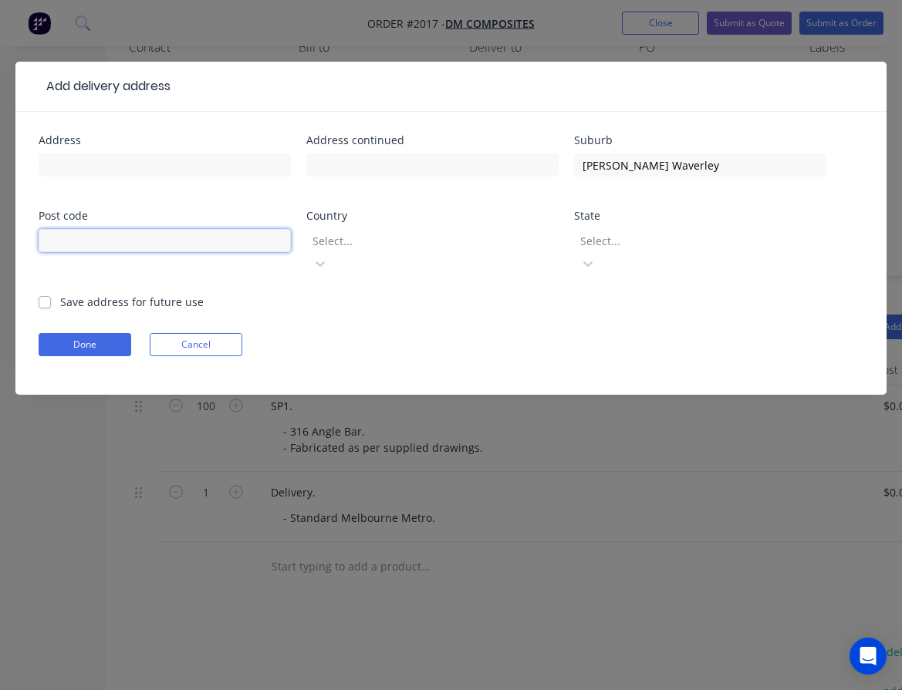
click at [265, 241] on input "text" at bounding box center [165, 240] width 252 height 23
type input "3150"
click at [344, 246] on div at bounding box center [422, 240] width 222 height 19
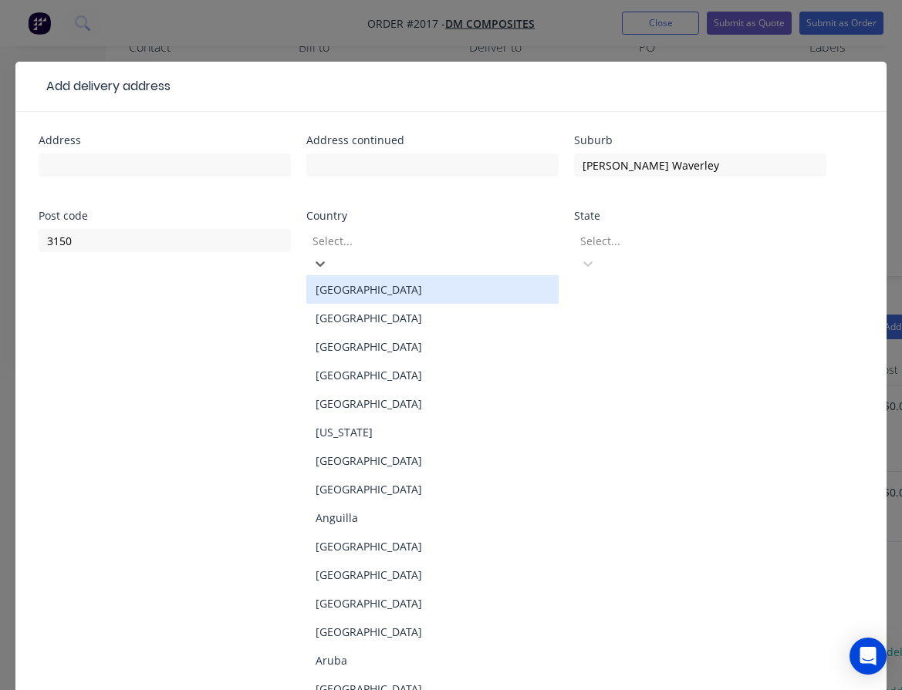
click at [359, 278] on div "[GEOGRAPHIC_DATA]" at bounding box center [432, 289] width 252 height 29
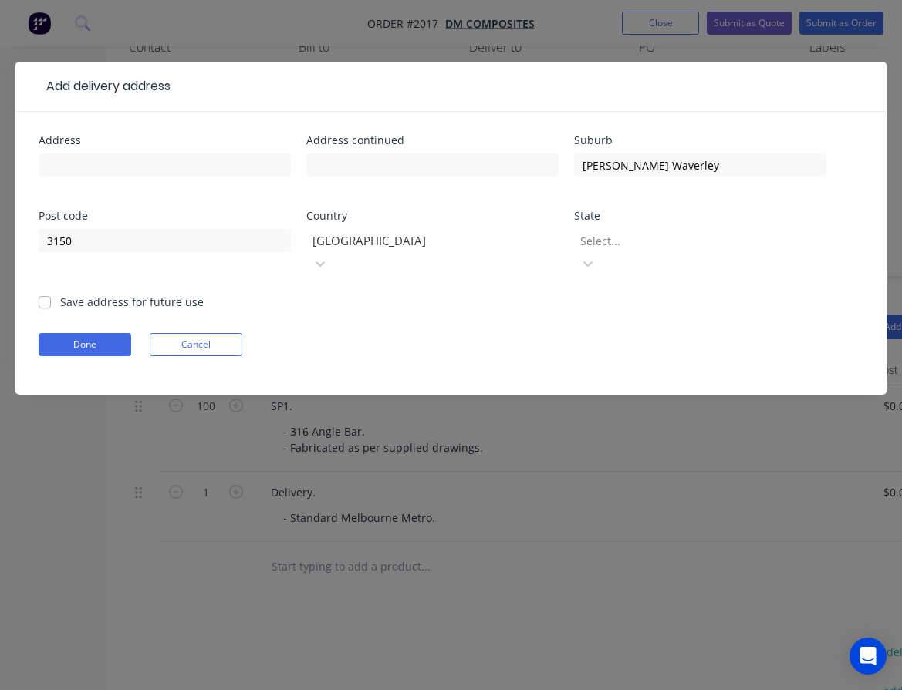
click at [603, 249] on div at bounding box center [689, 240] width 222 height 19
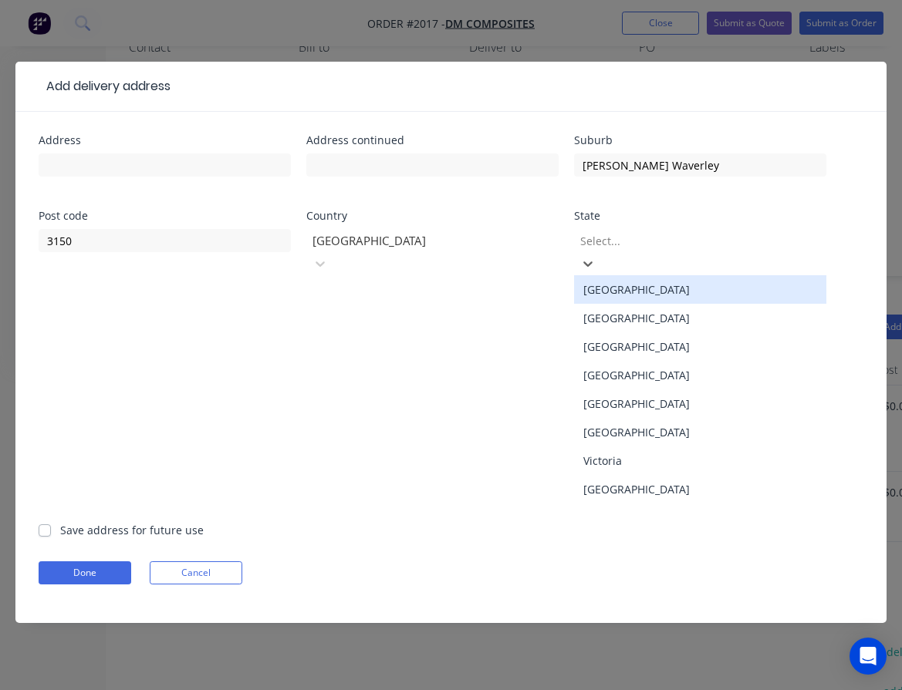
type input "v"
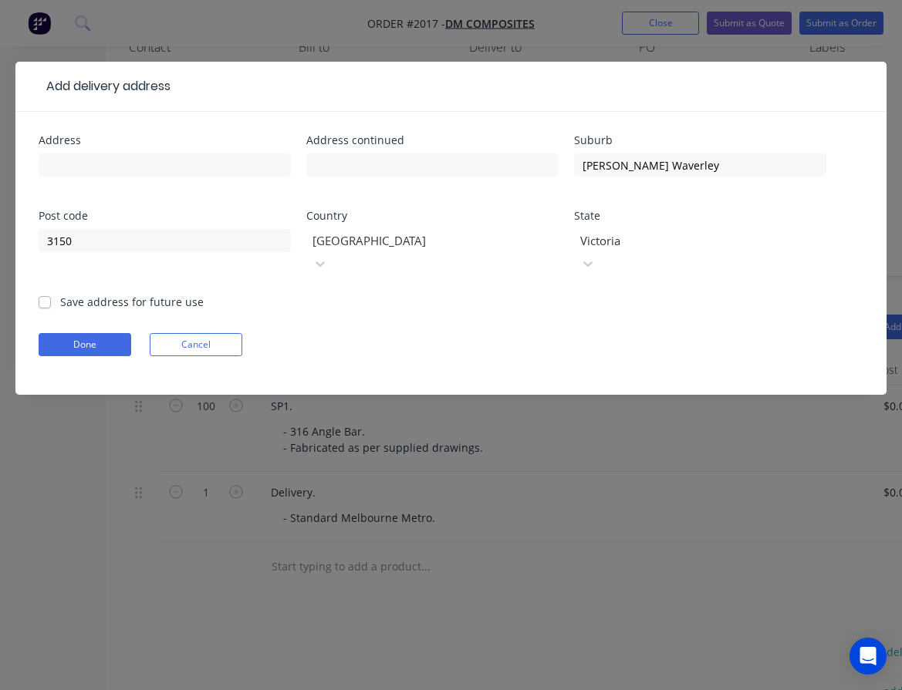
click at [60, 294] on label "Save address for future use" at bounding box center [131, 302] width 143 height 16
click at [42, 294] on input "Save address for future use" at bounding box center [45, 301] width 12 height 15
checkbox input "true"
click at [69, 333] on button "Done" at bounding box center [85, 344] width 93 height 23
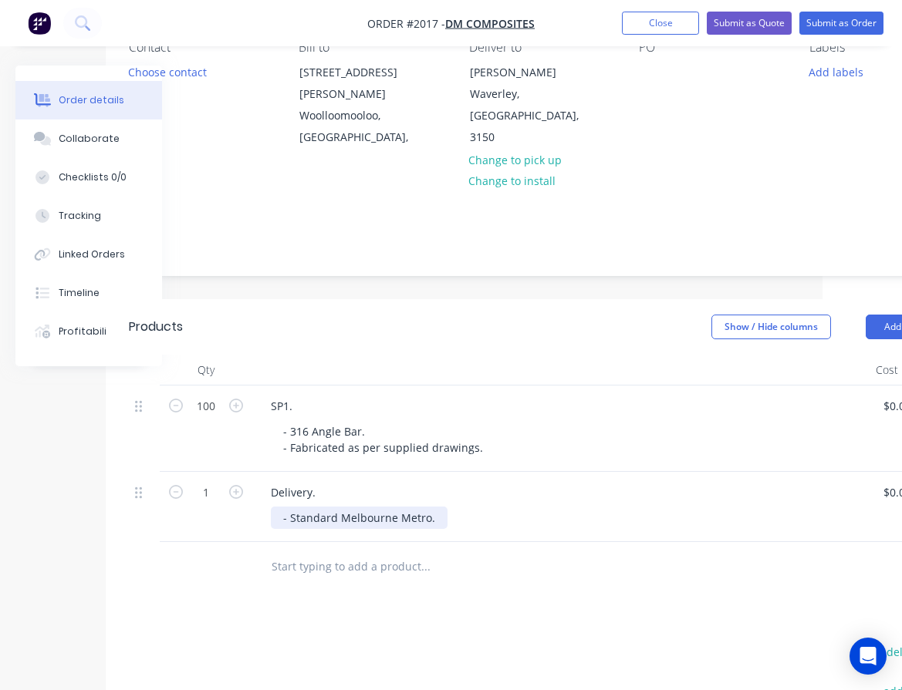
click at [434, 507] on div "- Standard Melbourne Metro." at bounding box center [359, 518] width 177 height 22
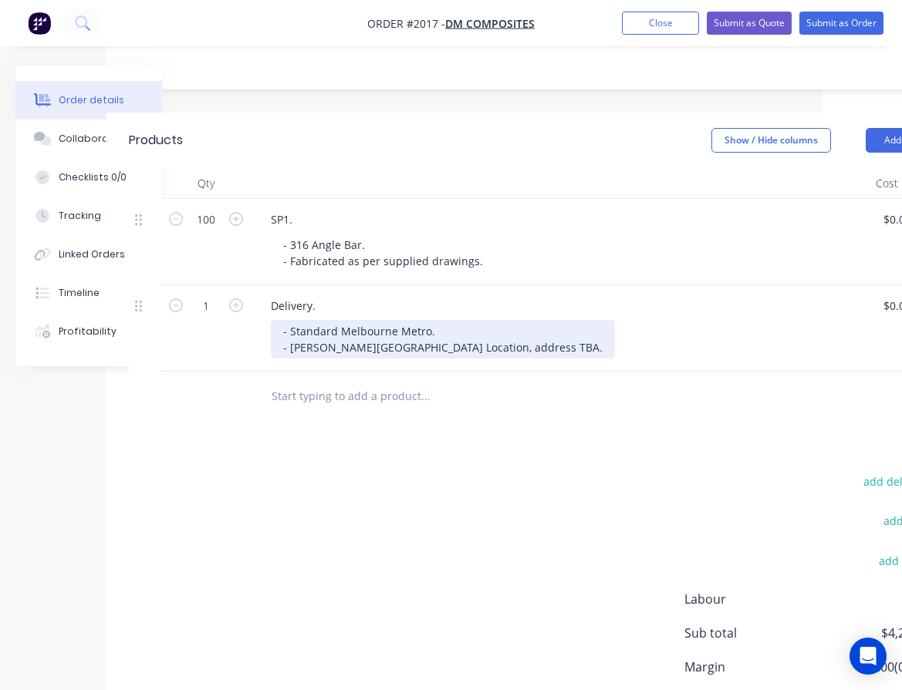
scroll to position [444, 79]
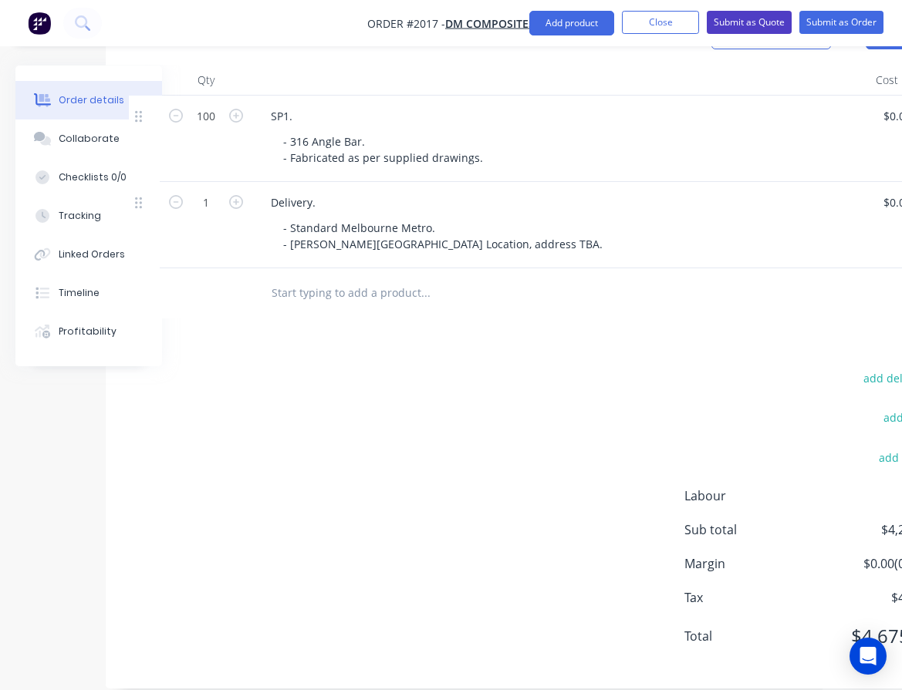
click at [767, 27] on button "Submit as Quote" at bounding box center [748, 22] width 85 height 23
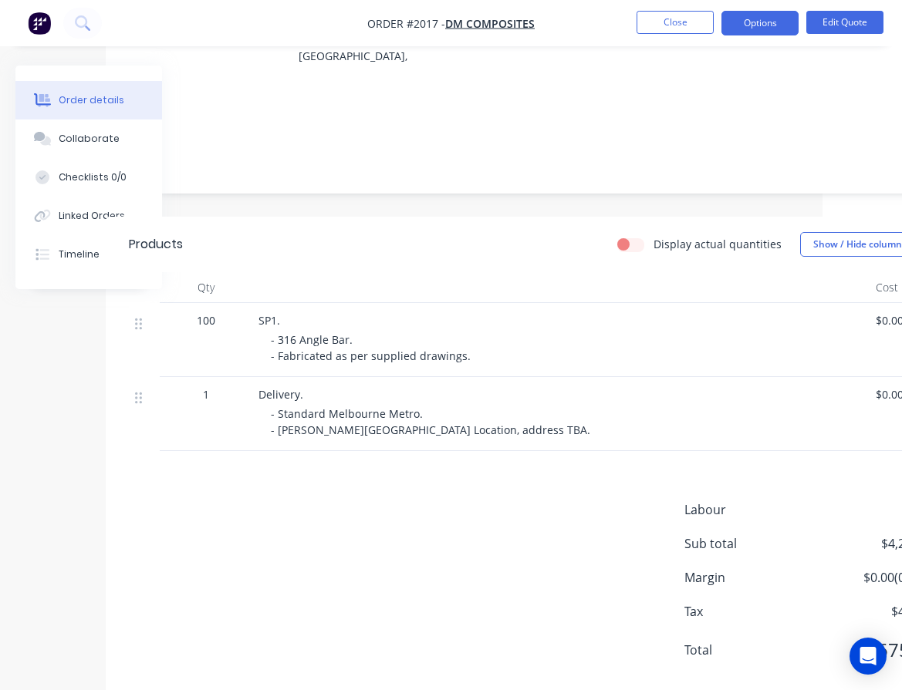
scroll to position [0, 79]
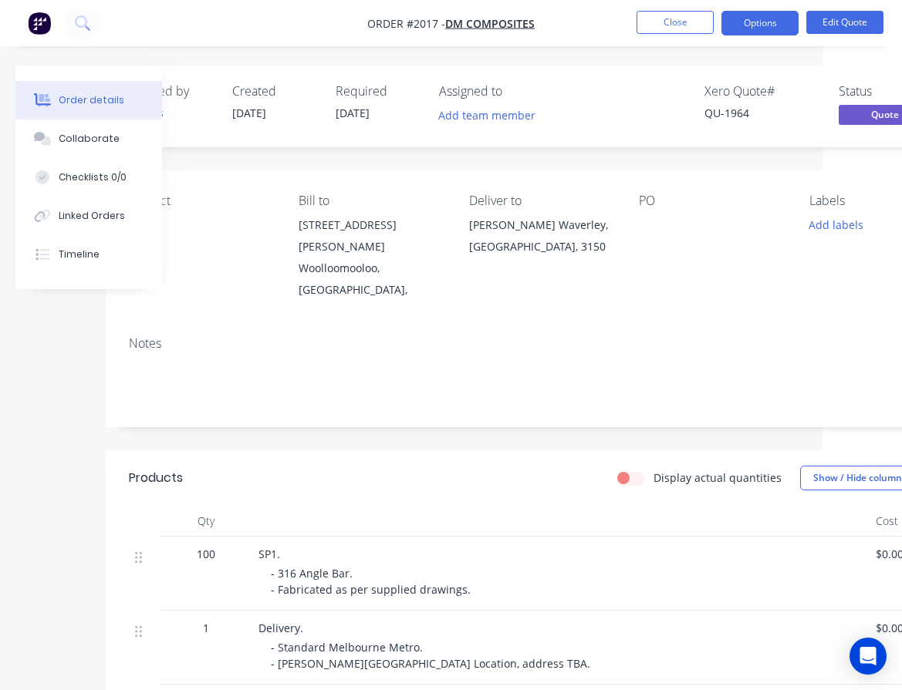
click at [288, 329] on div "Notes" at bounding box center [542, 375] width 872 height 103
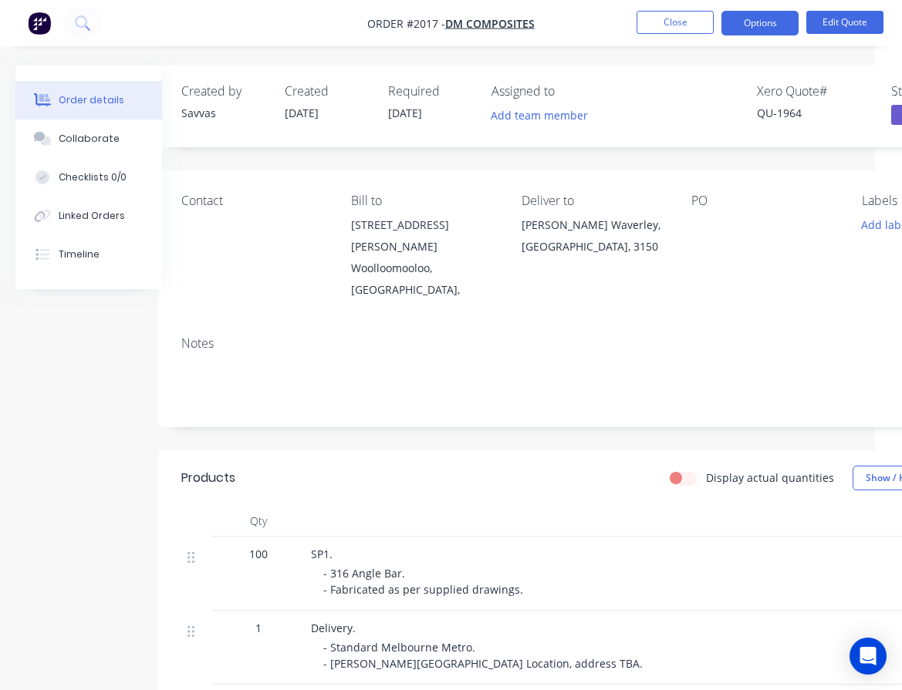
scroll to position [0, 19]
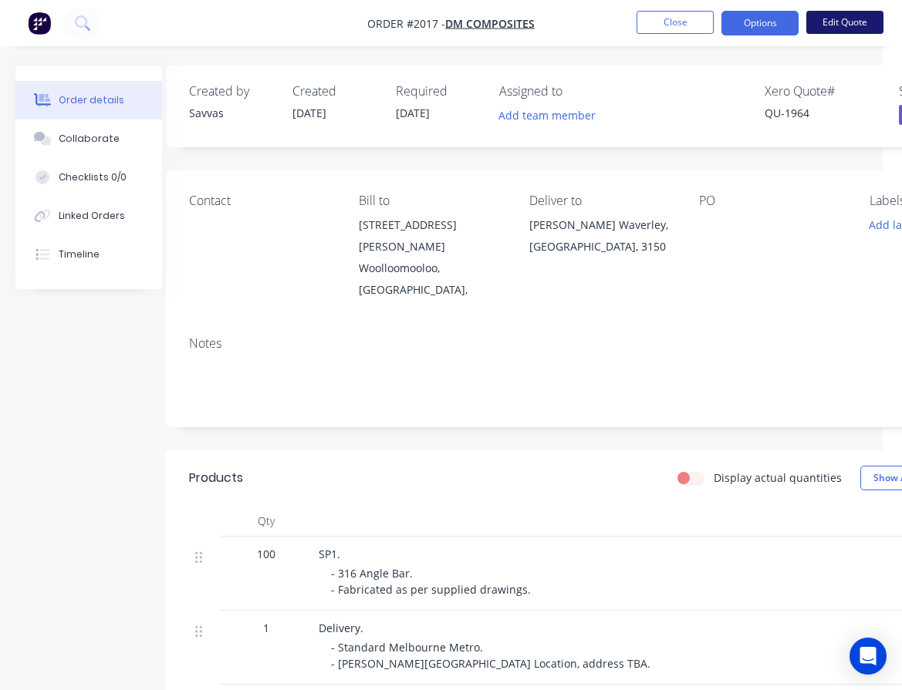
click at [855, 29] on button "Edit Quote" at bounding box center [844, 22] width 77 height 23
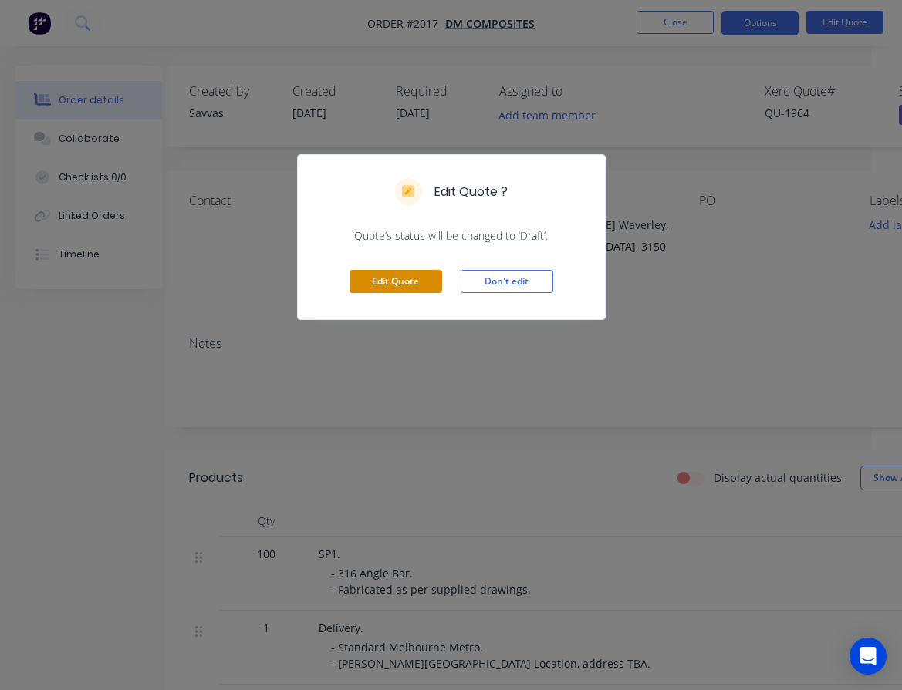
click at [389, 282] on button "Edit Quote" at bounding box center [395, 281] width 93 height 23
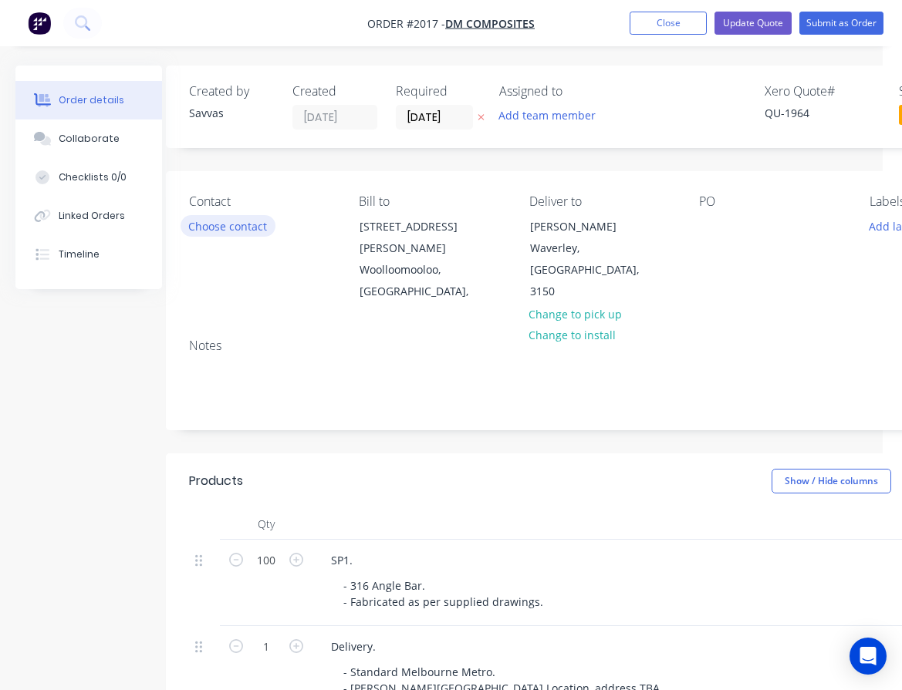
click at [255, 226] on button "Choose contact" at bounding box center [227, 225] width 95 height 21
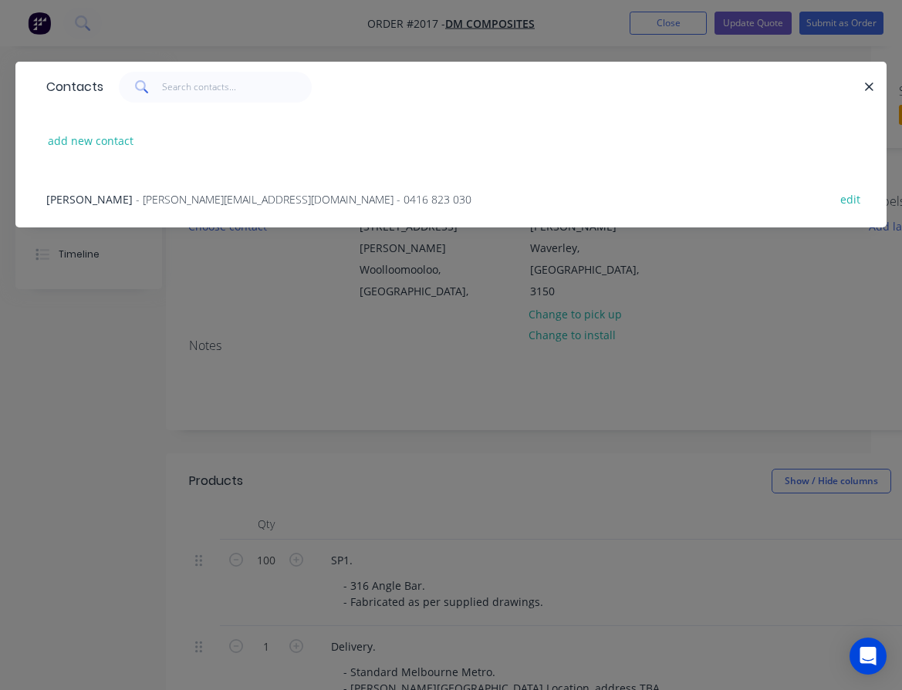
click at [258, 218] on div "[PERSON_NAME] - [PERSON_NAME][EMAIL_ADDRESS][DOMAIN_NAME] - 0416 823 030 edit" at bounding box center [451, 199] width 825 height 58
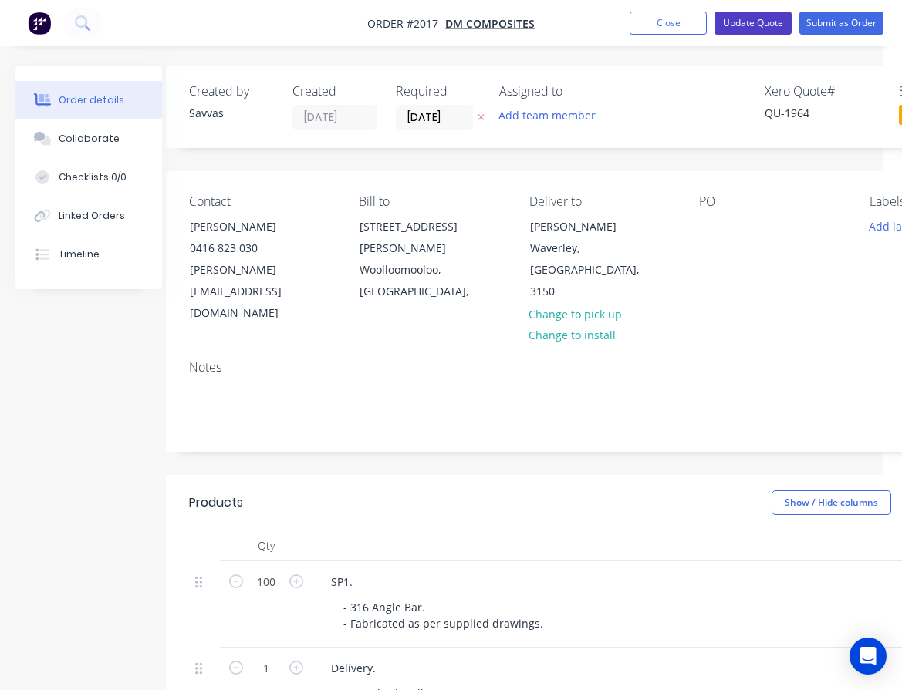
click at [748, 29] on button "Update Quote" at bounding box center [752, 23] width 77 height 23
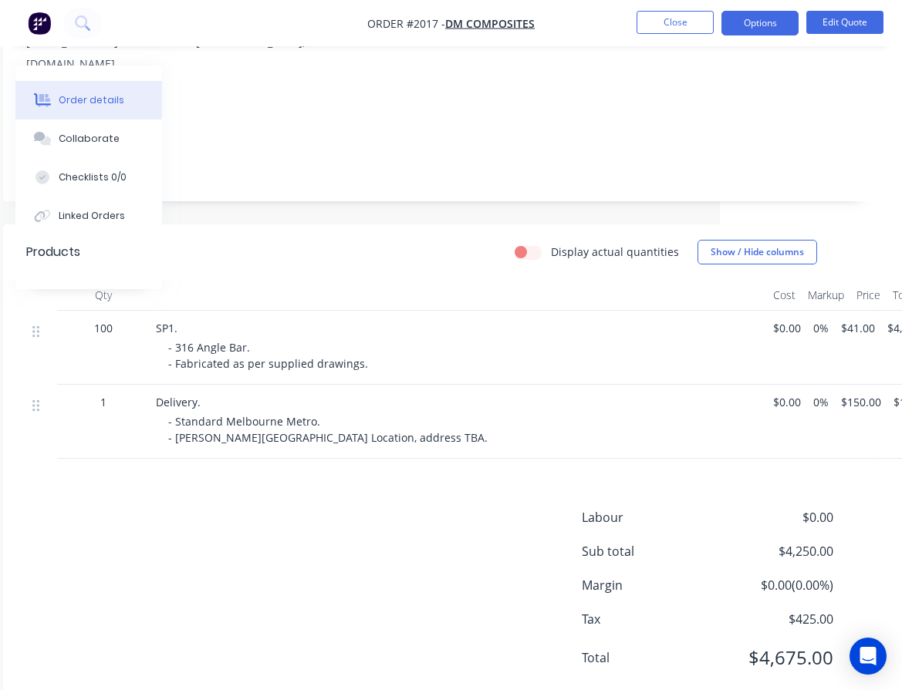
scroll to position [248, 104]
